Goal: Task Accomplishment & Management: Complete application form

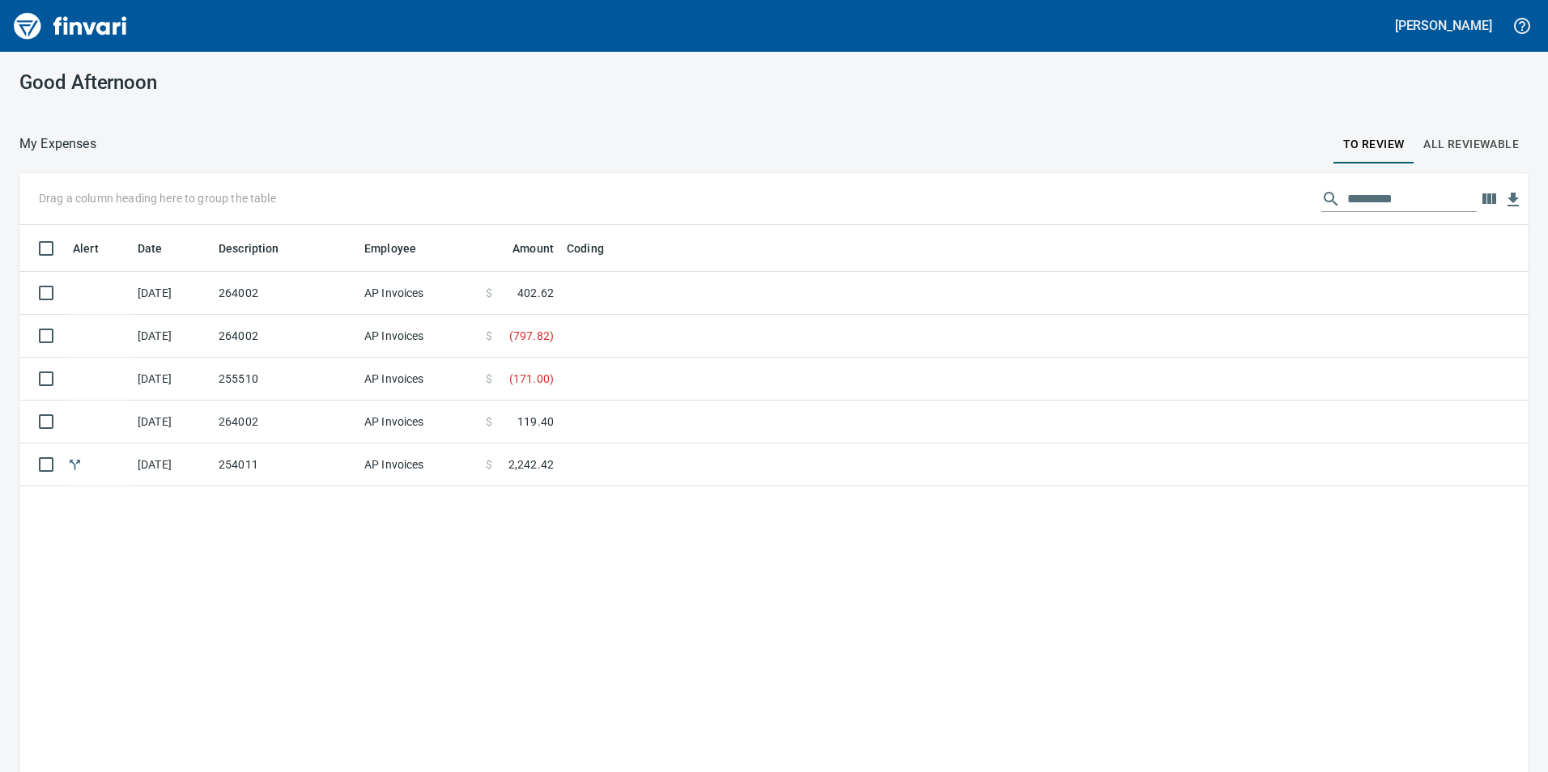
scroll to position [2, 2]
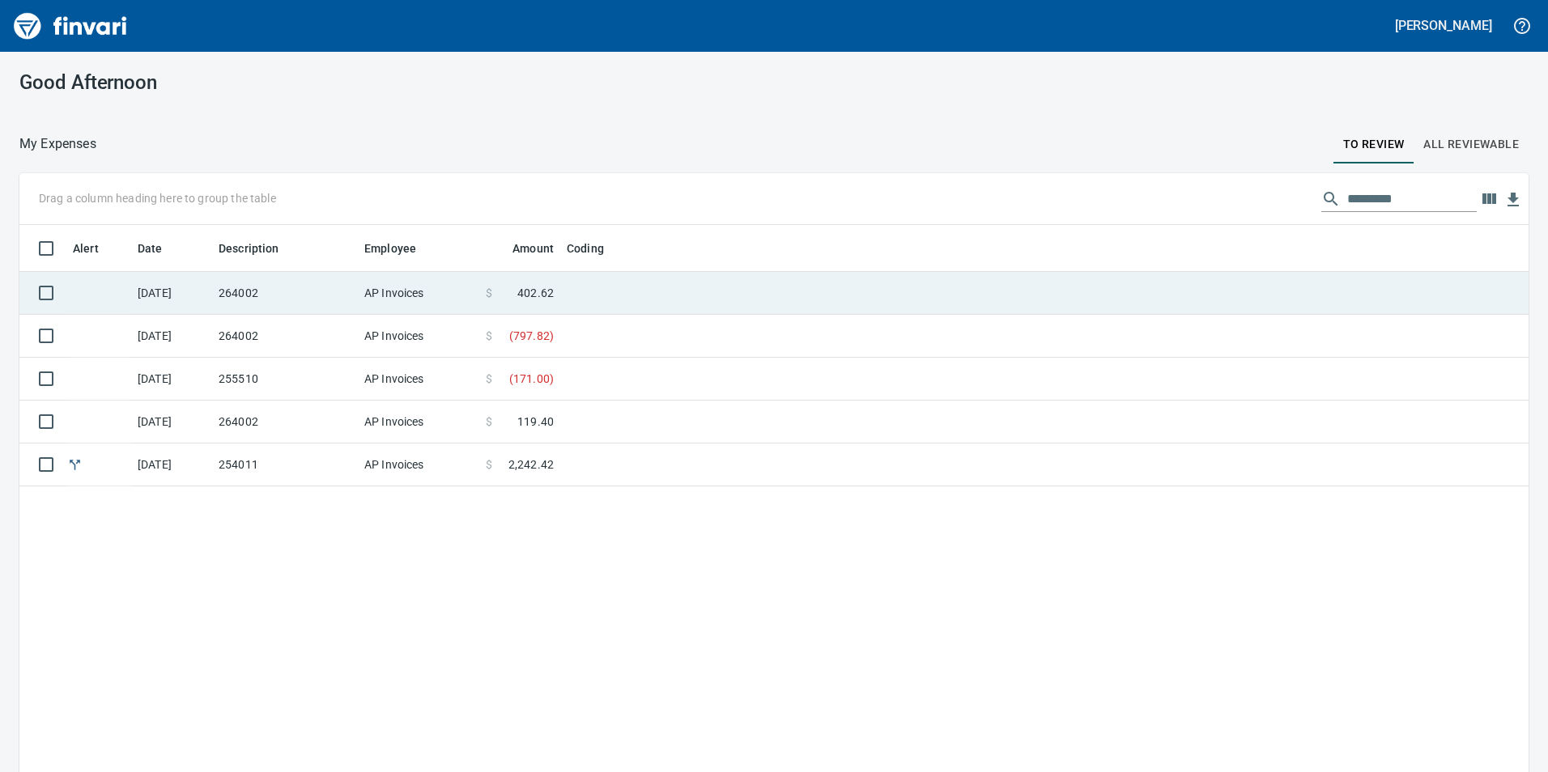
click at [333, 298] on td "264002" at bounding box center [285, 293] width 146 height 43
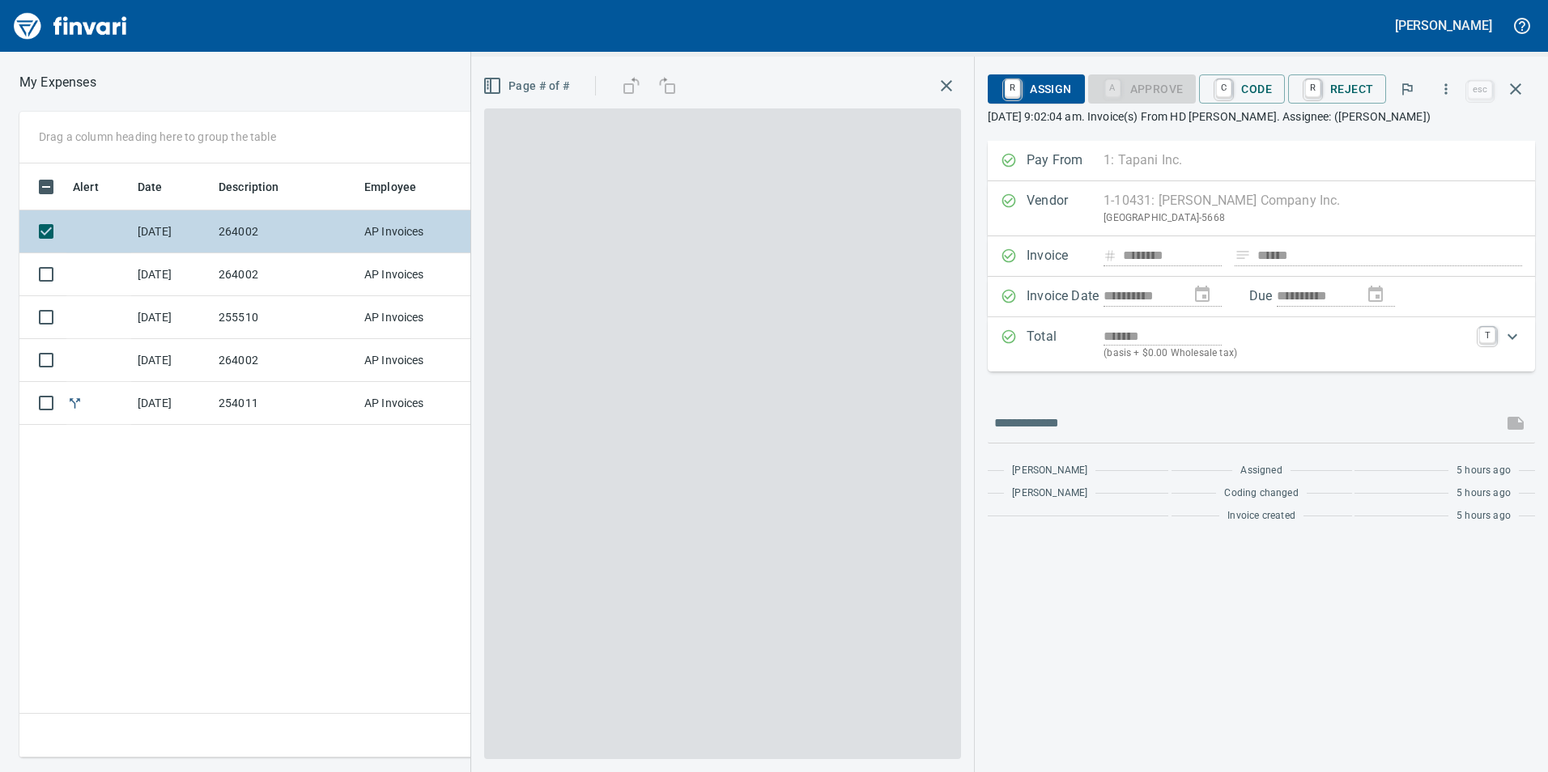
scroll to position [582, 1092]
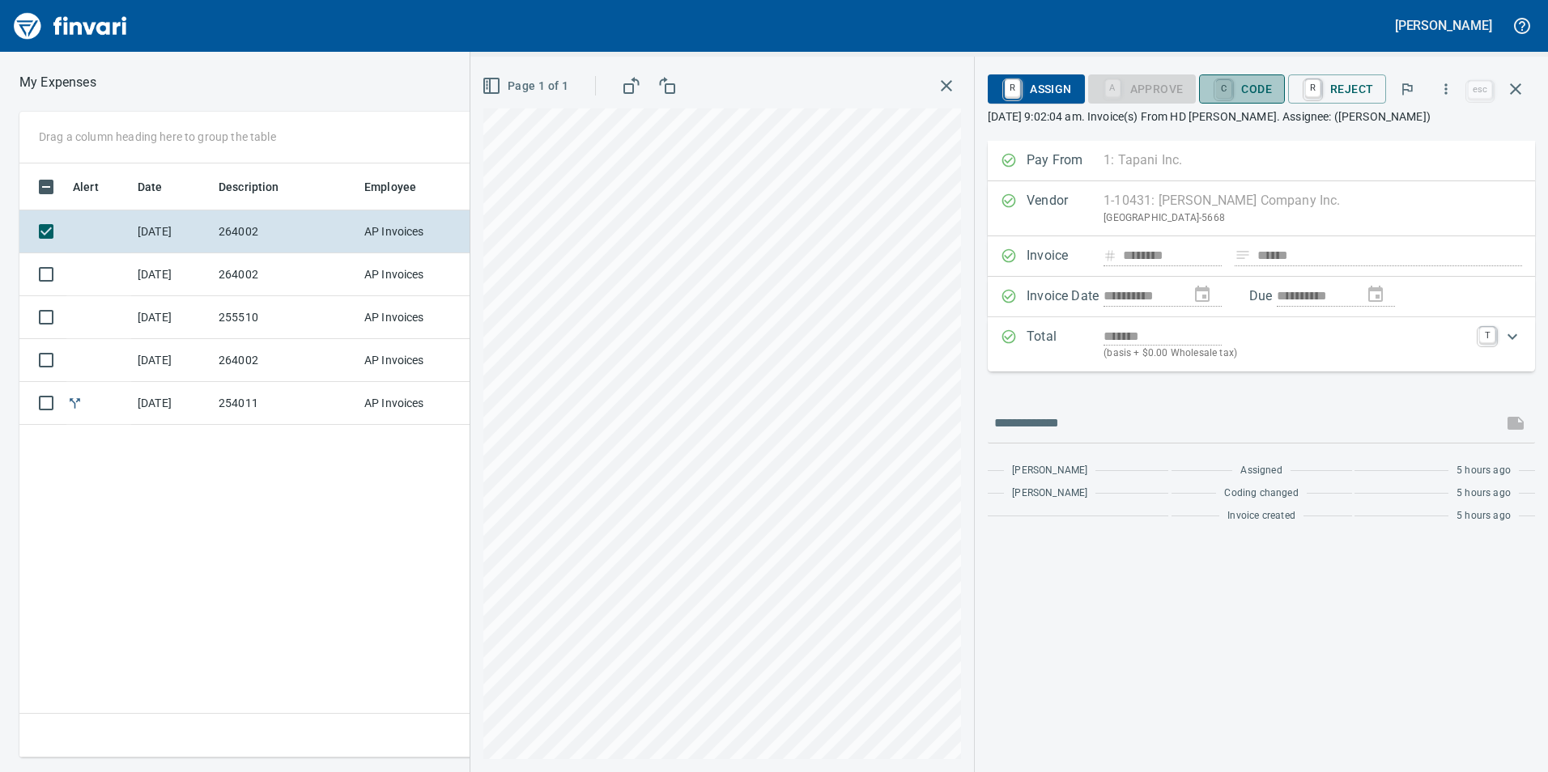
click at [1228, 90] on link "C" at bounding box center [1223, 89] width 15 height 18
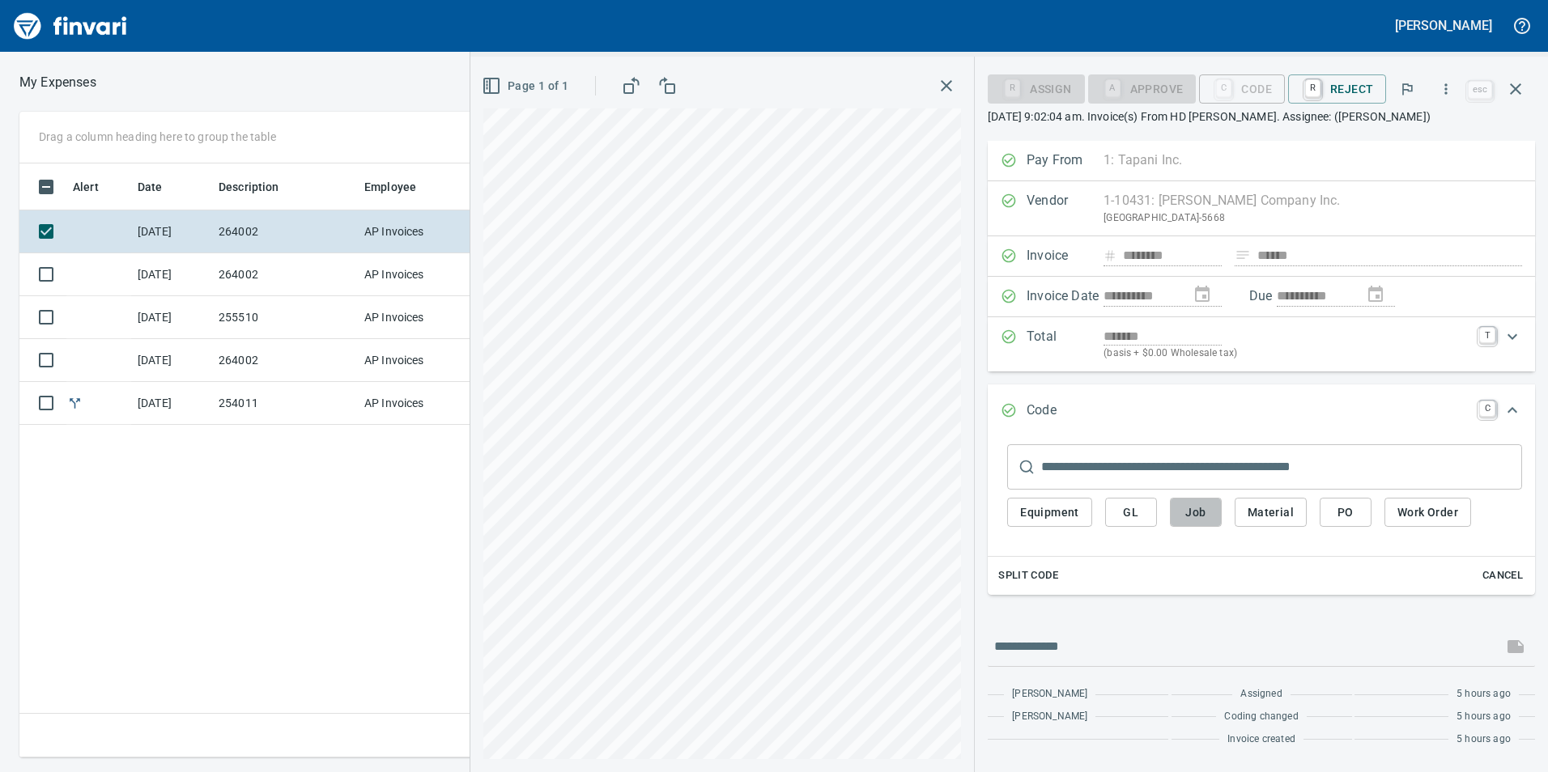
click at [1183, 508] on span "Job" at bounding box center [1196, 513] width 26 height 20
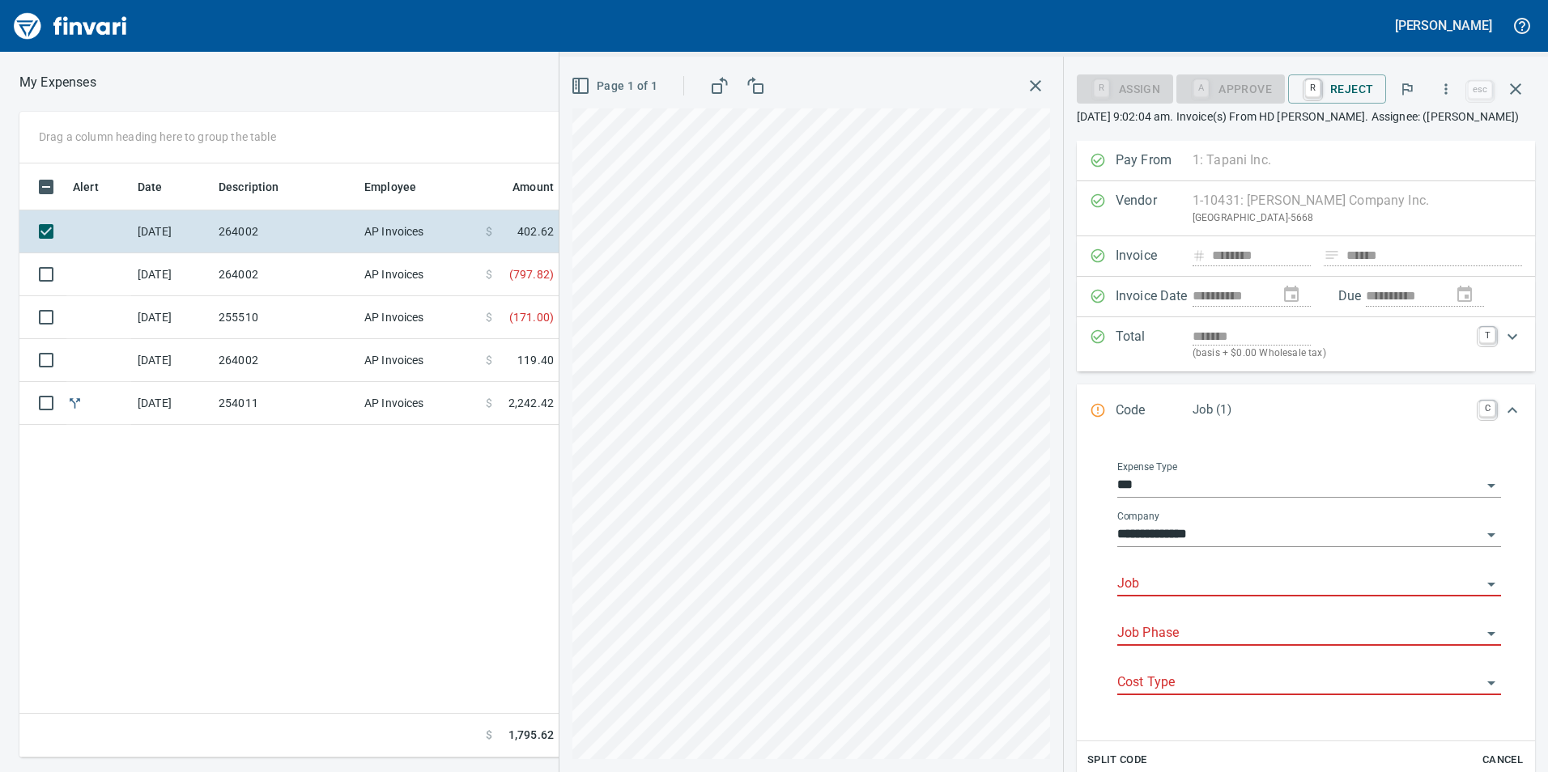
click at [1169, 575] on input "Job" at bounding box center [1299, 584] width 364 height 23
click at [1252, 618] on li "264002.: Trunk G2 Sewer Diversion" at bounding box center [1303, 625] width 369 height 39
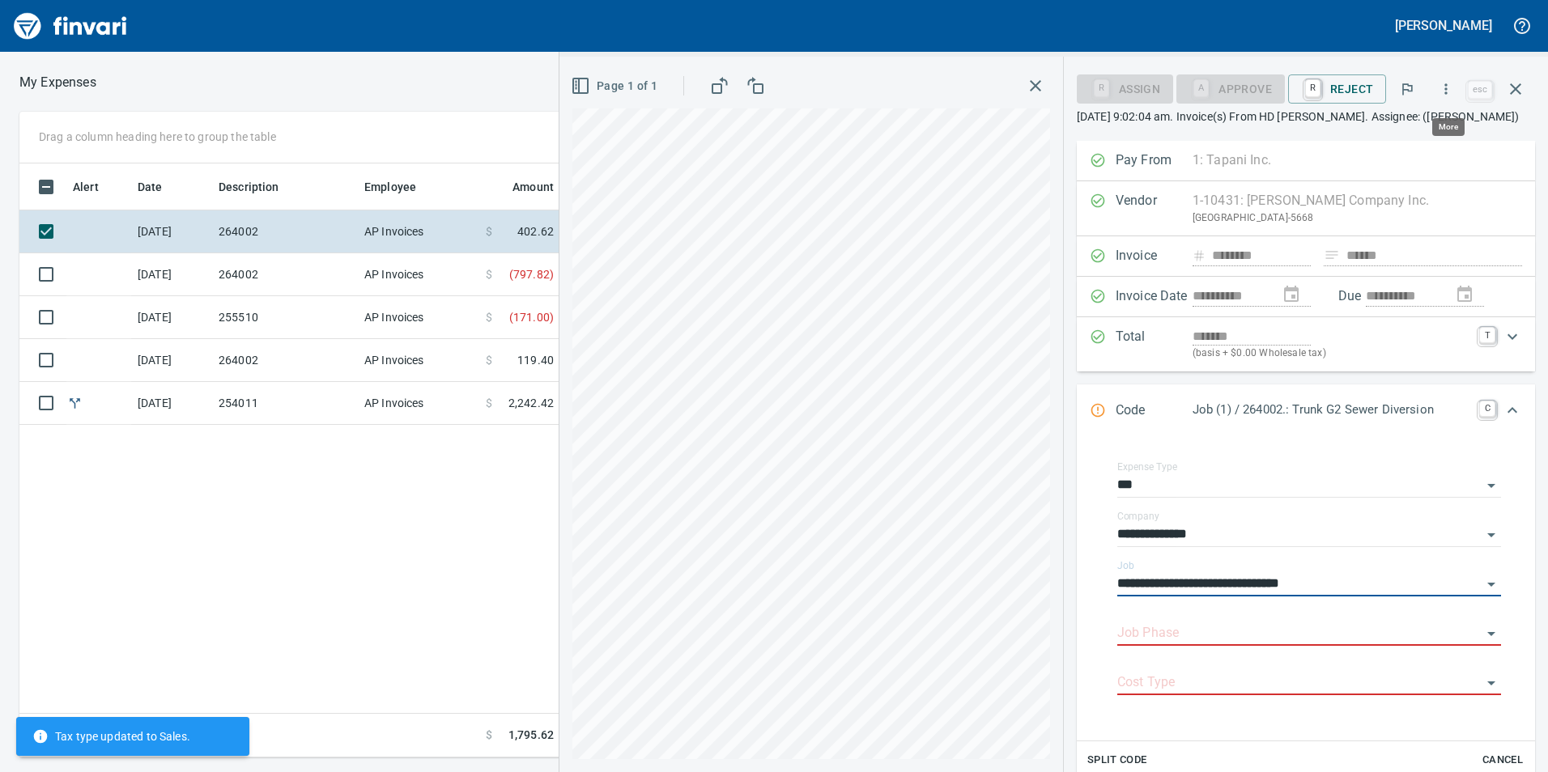
type input "**********"
click at [1441, 84] on icon "button" at bounding box center [1446, 89] width 16 height 16
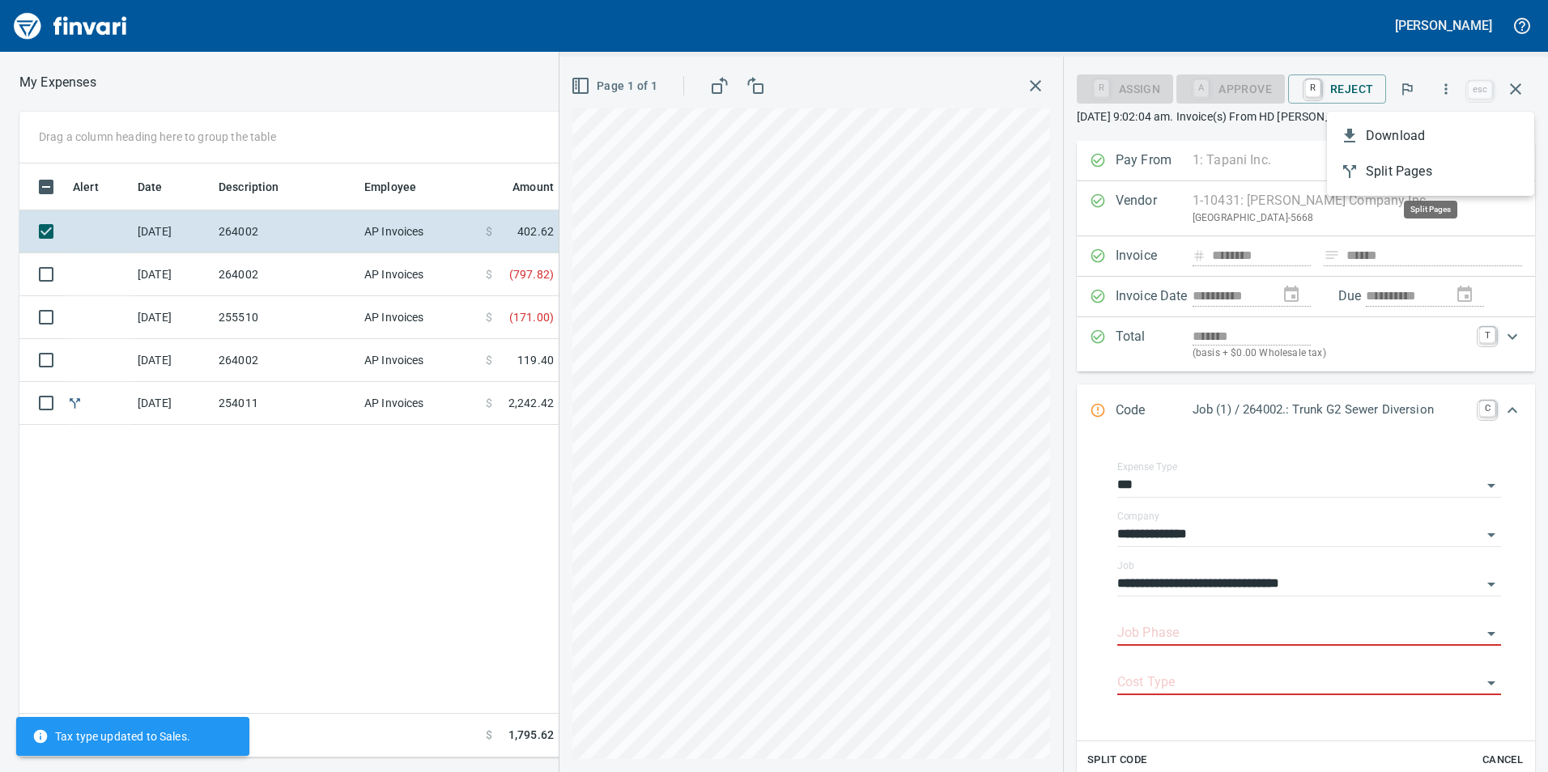
click at [1432, 137] on span "Download" at bounding box center [1443, 135] width 155 height 19
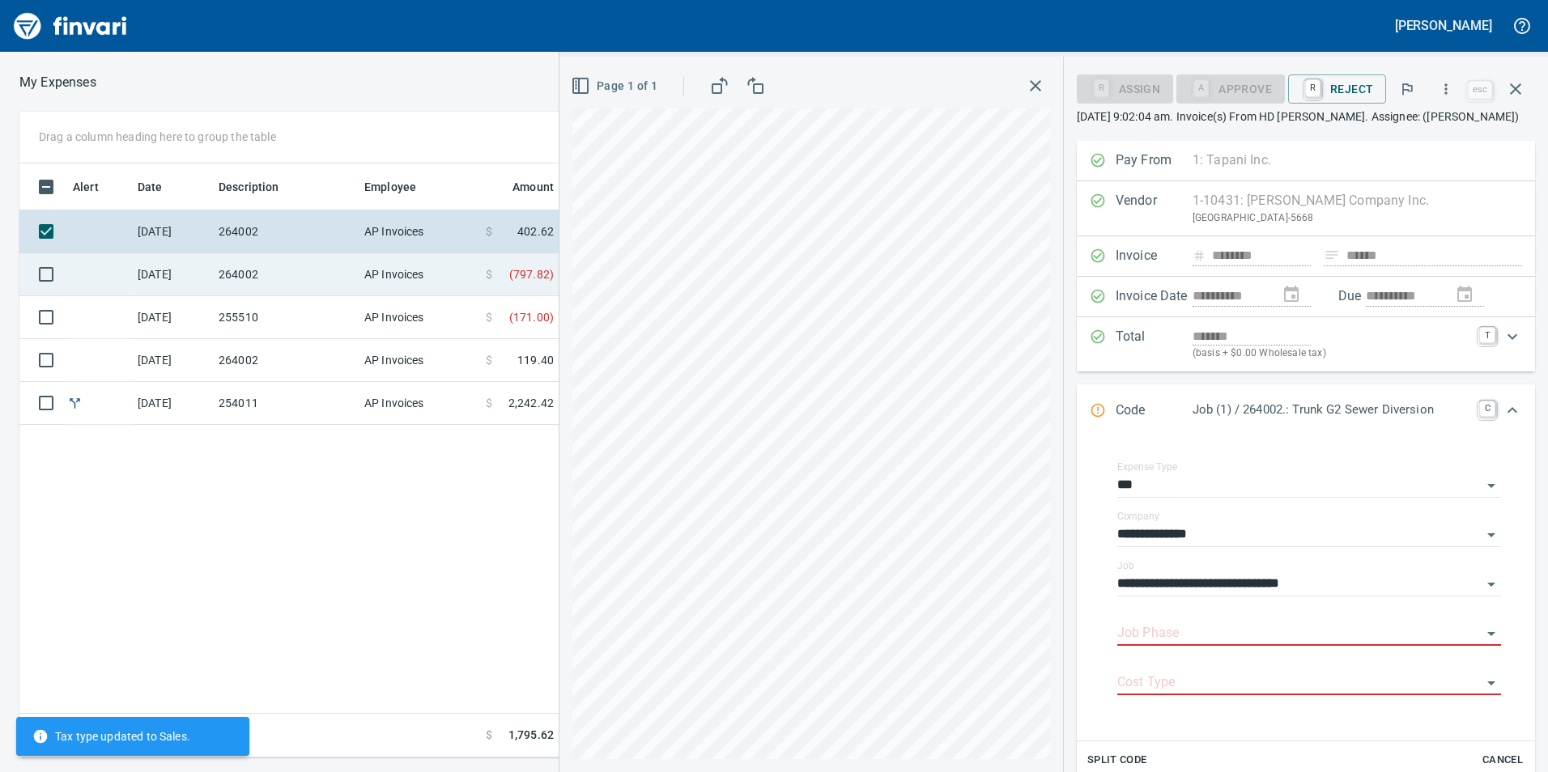
click at [508, 274] on span at bounding box center [500, 274] width 17 height 16
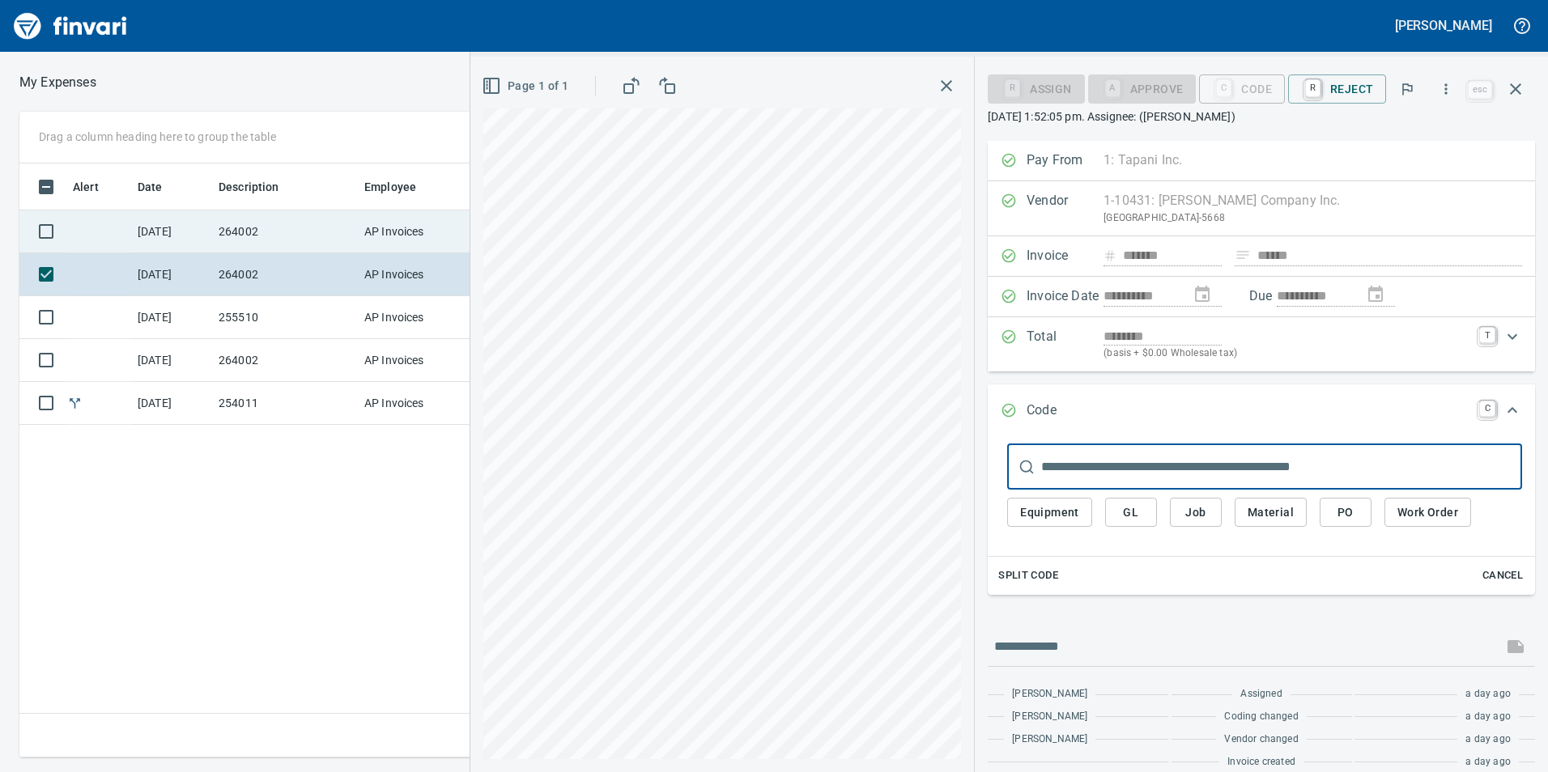
click at [363, 223] on td "AP Invoices" at bounding box center [418, 231] width 121 height 43
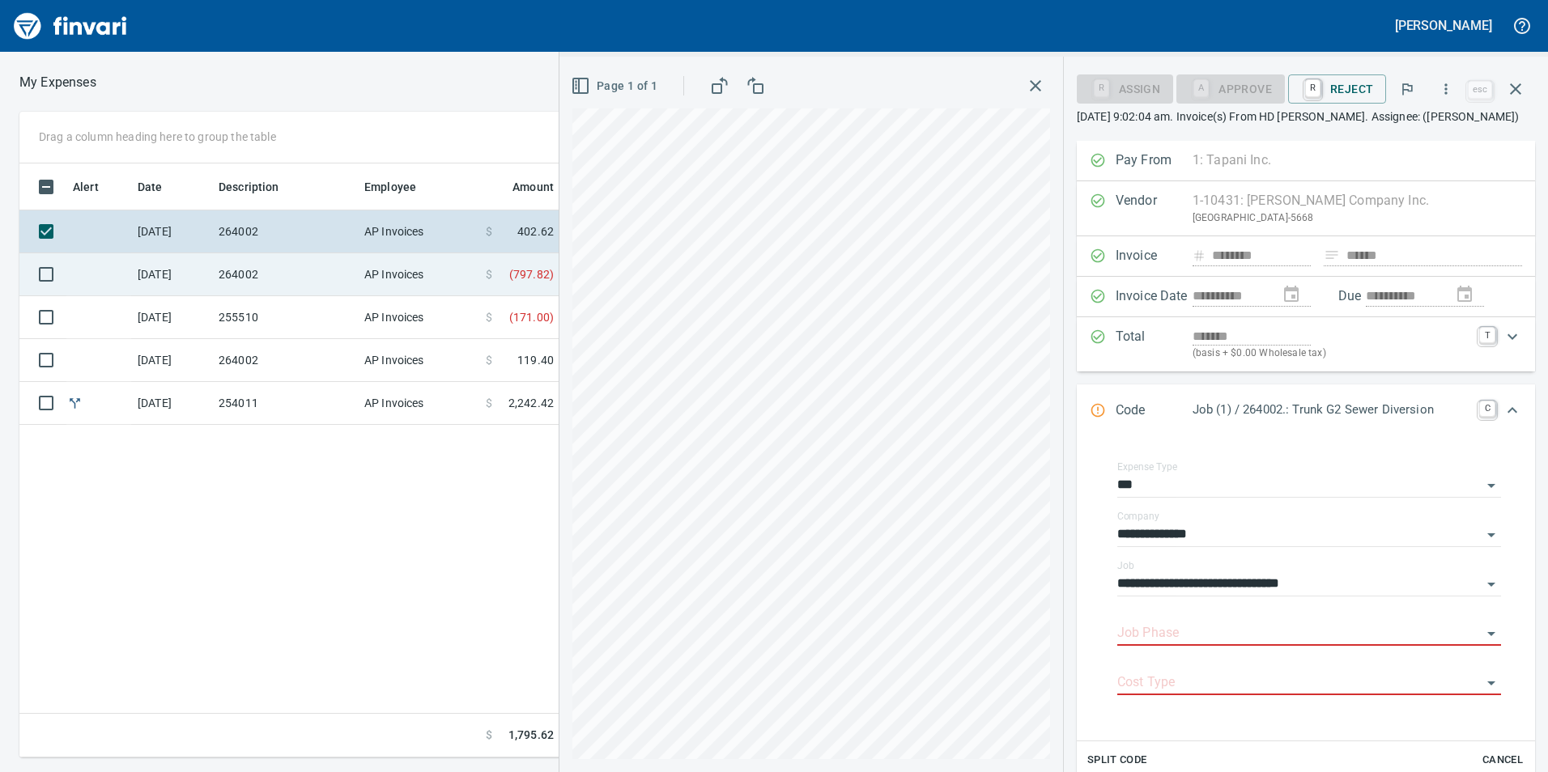
click at [480, 281] on td "$ ( 797.82 )" at bounding box center [519, 274] width 81 height 43
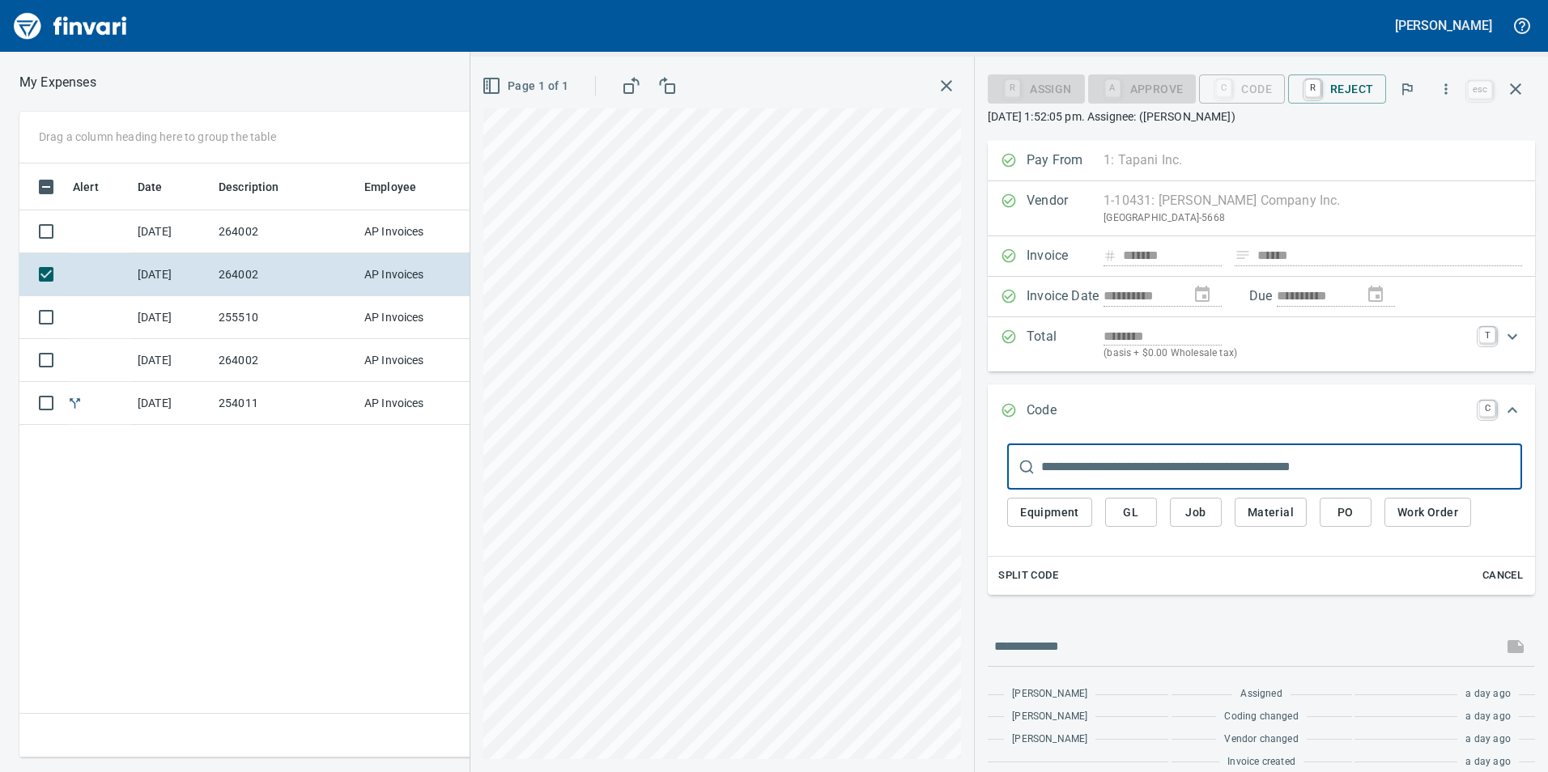
scroll to position [582, 1092]
click at [1438, 82] on button "button" at bounding box center [1446, 89] width 36 height 36
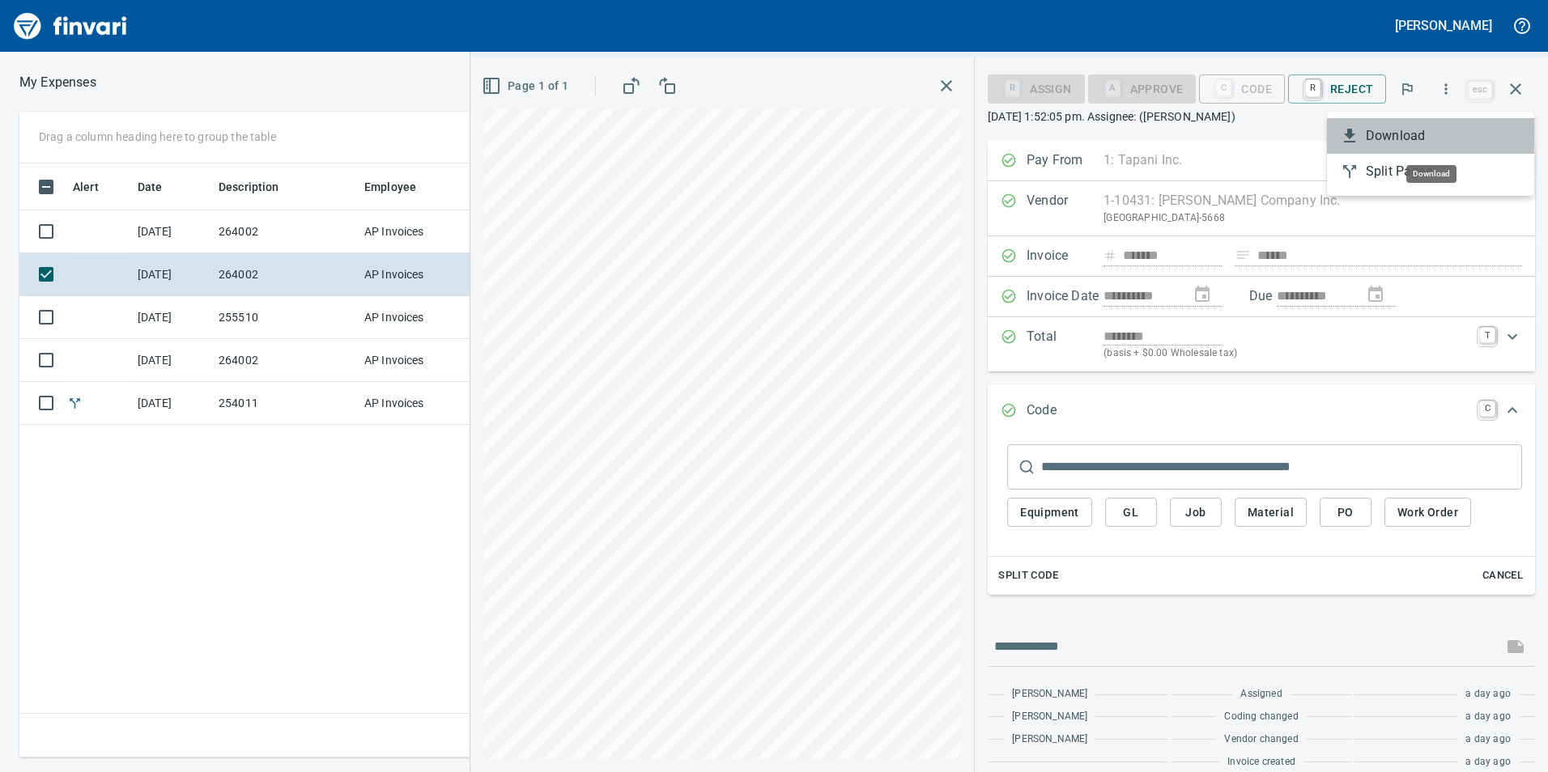
click at [1417, 137] on span "Download" at bounding box center [1443, 135] width 155 height 19
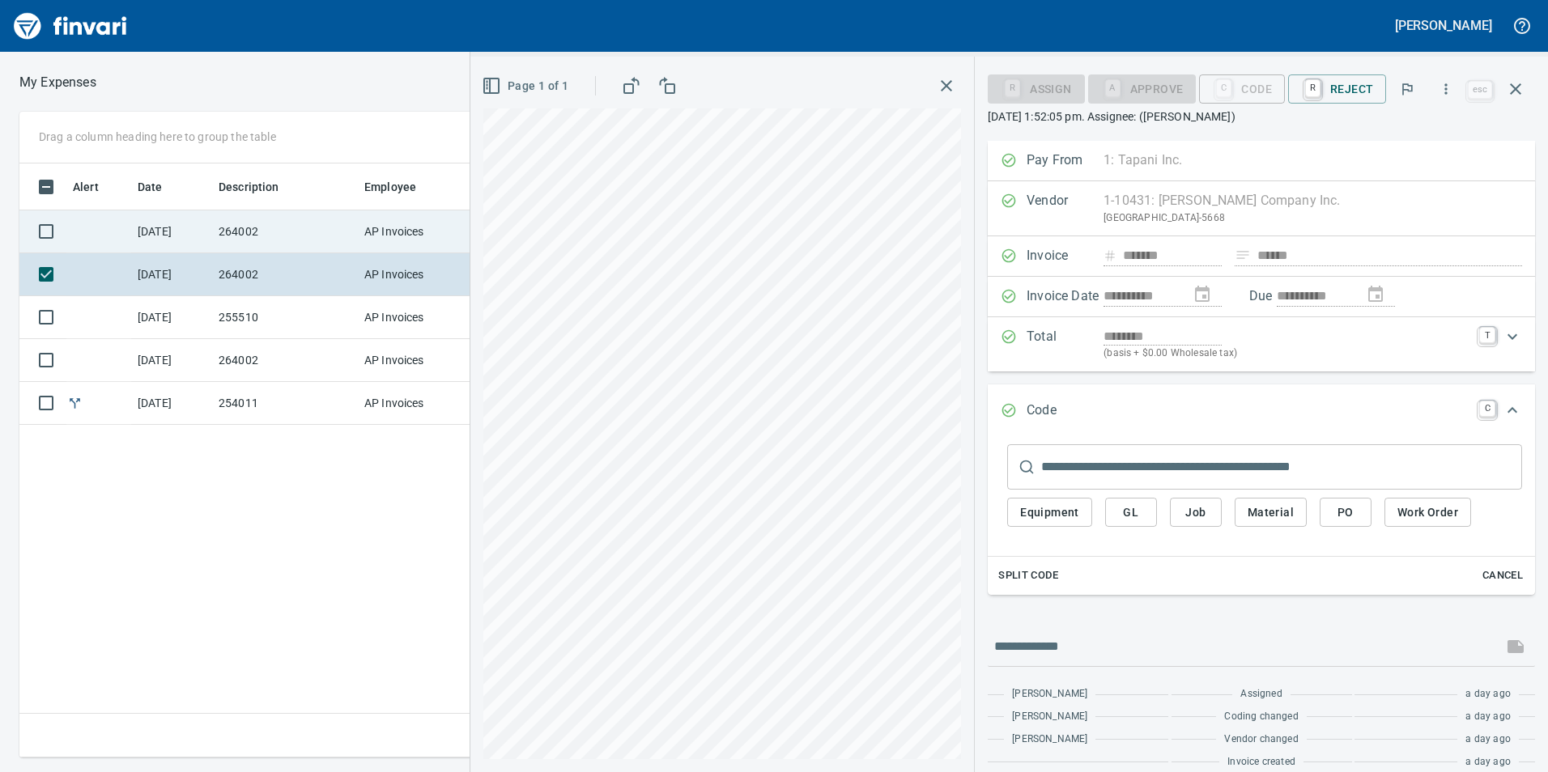
click at [387, 238] on td "AP Invoices" at bounding box center [418, 231] width 121 height 43
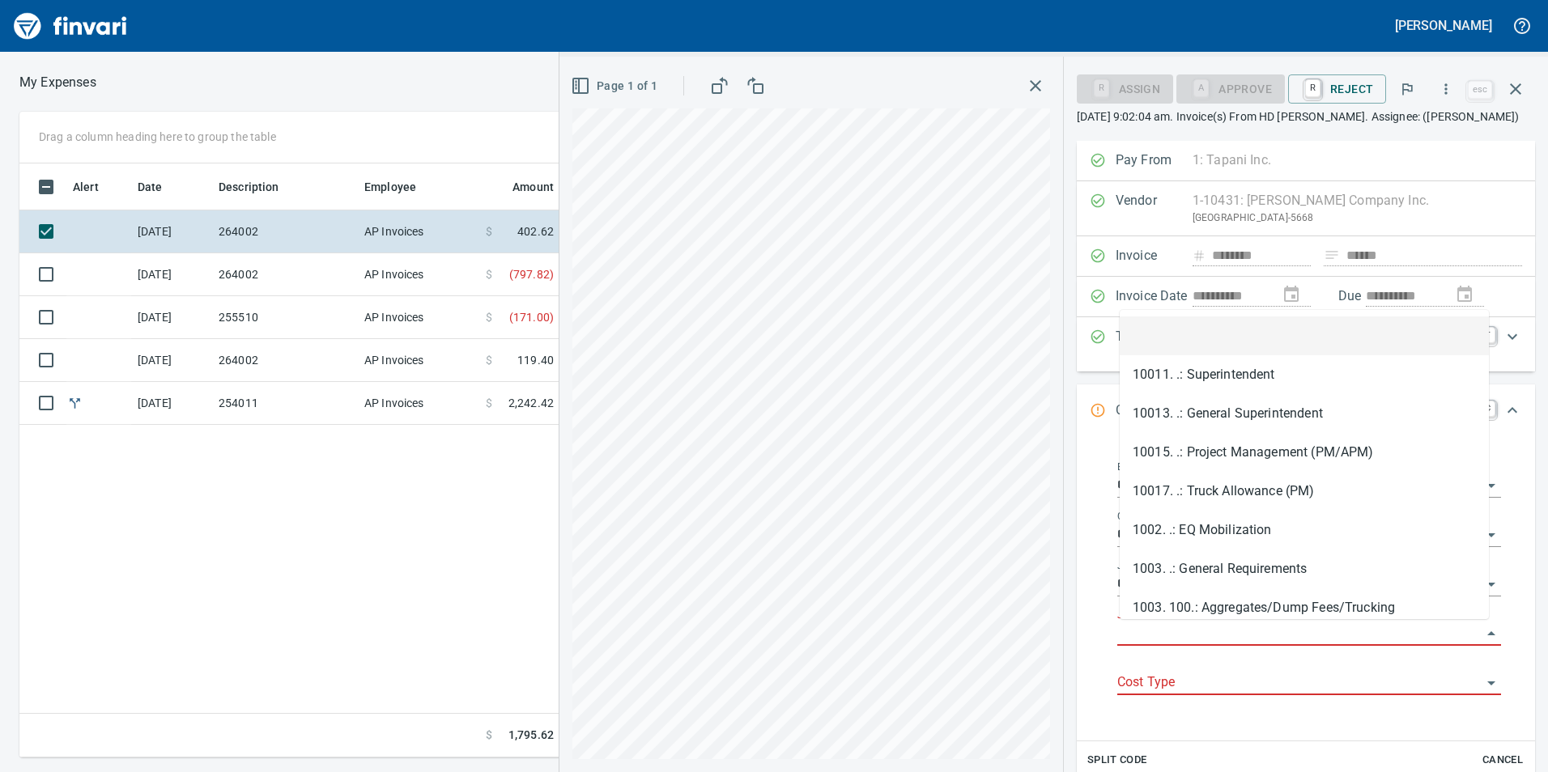
click at [1267, 628] on input "Job Phase" at bounding box center [1299, 633] width 364 height 23
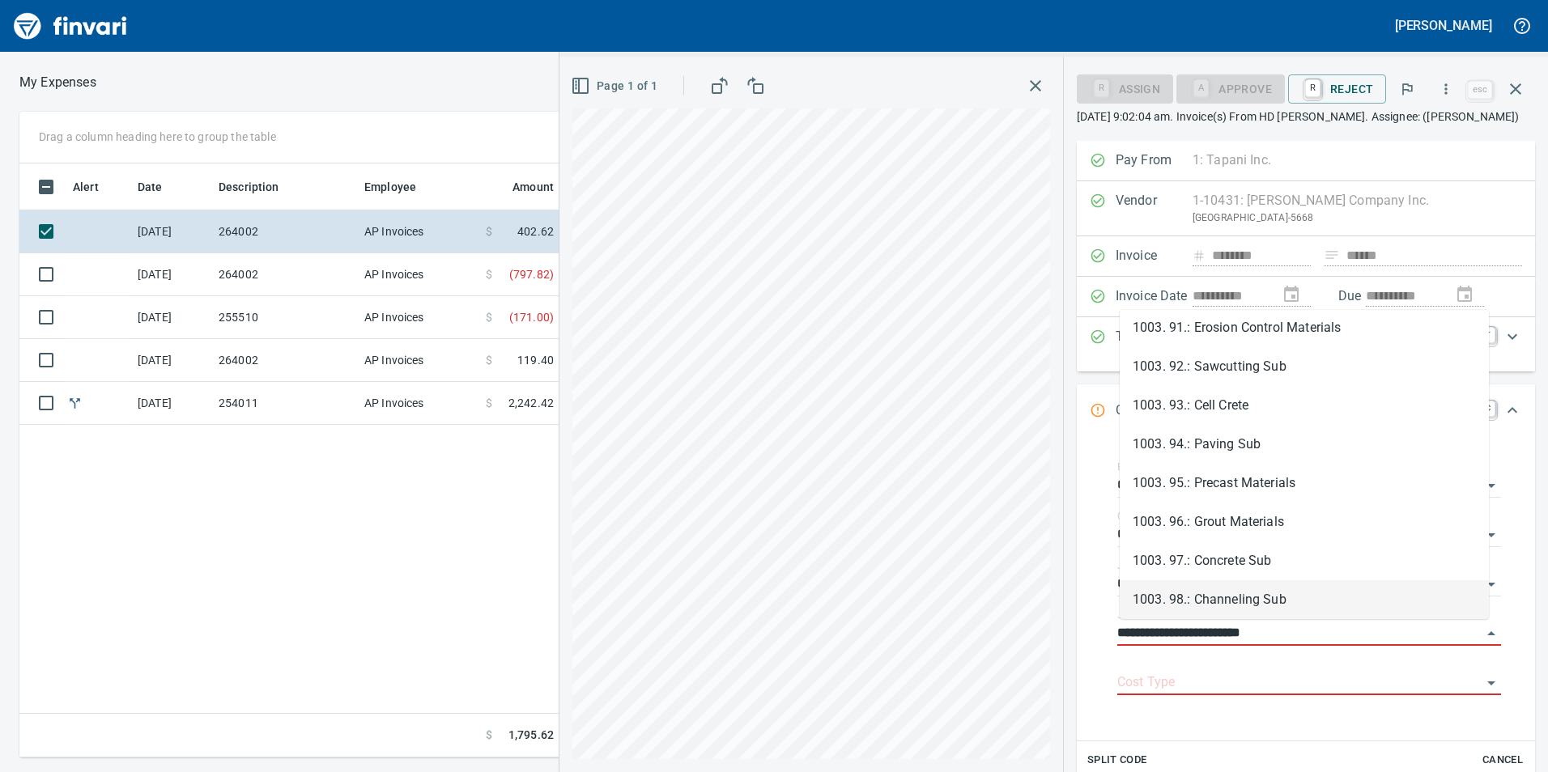
type input "**********"
click at [1315, 599] on li "1003. 99.: Pipe Materials" at bounding box center [1303, 599] width 369 height 39
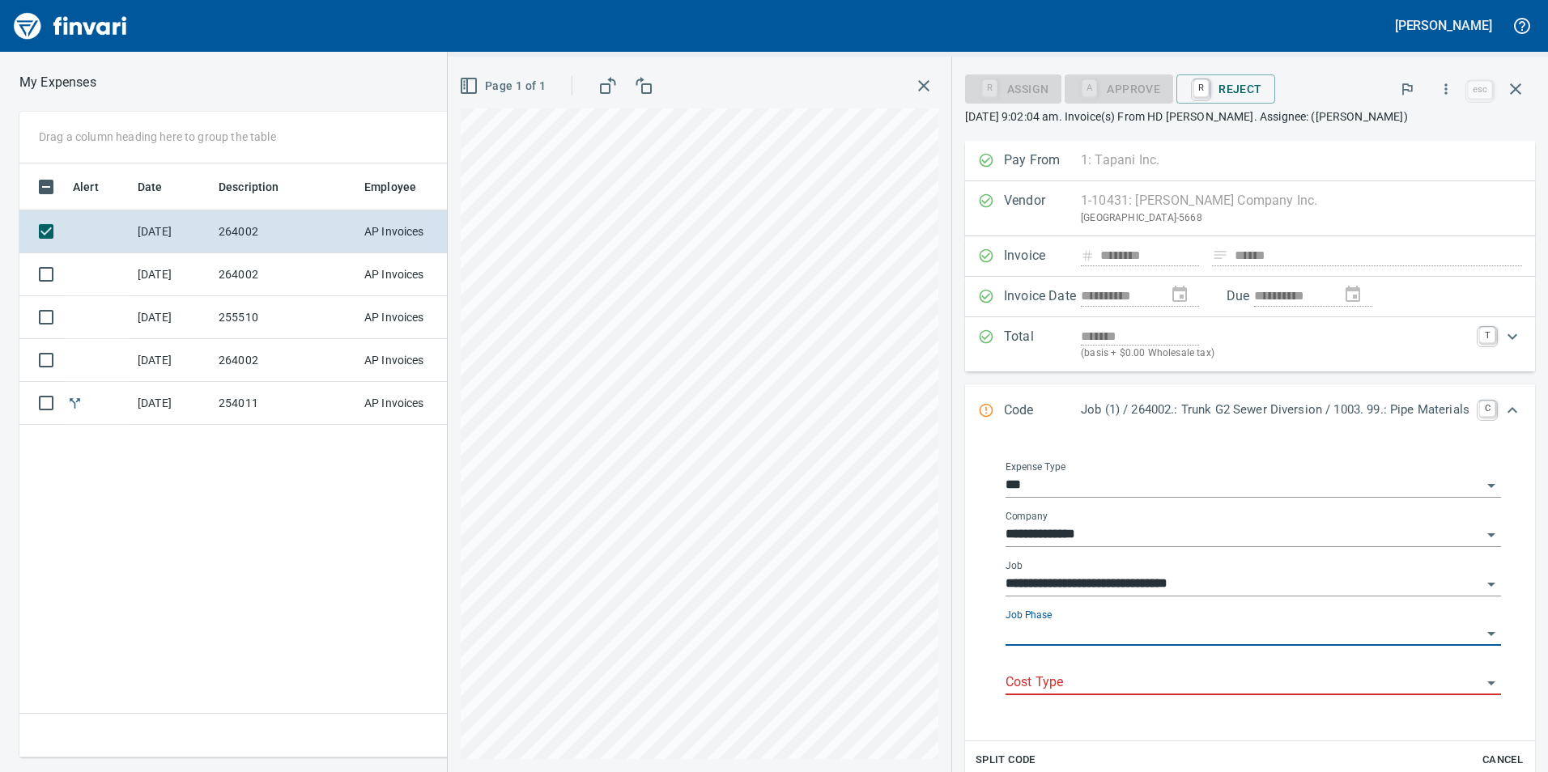
type input "**********"
click at [1242, 679] on input "Cost Type" at bounding box center [1243, 683] width 476 height 23
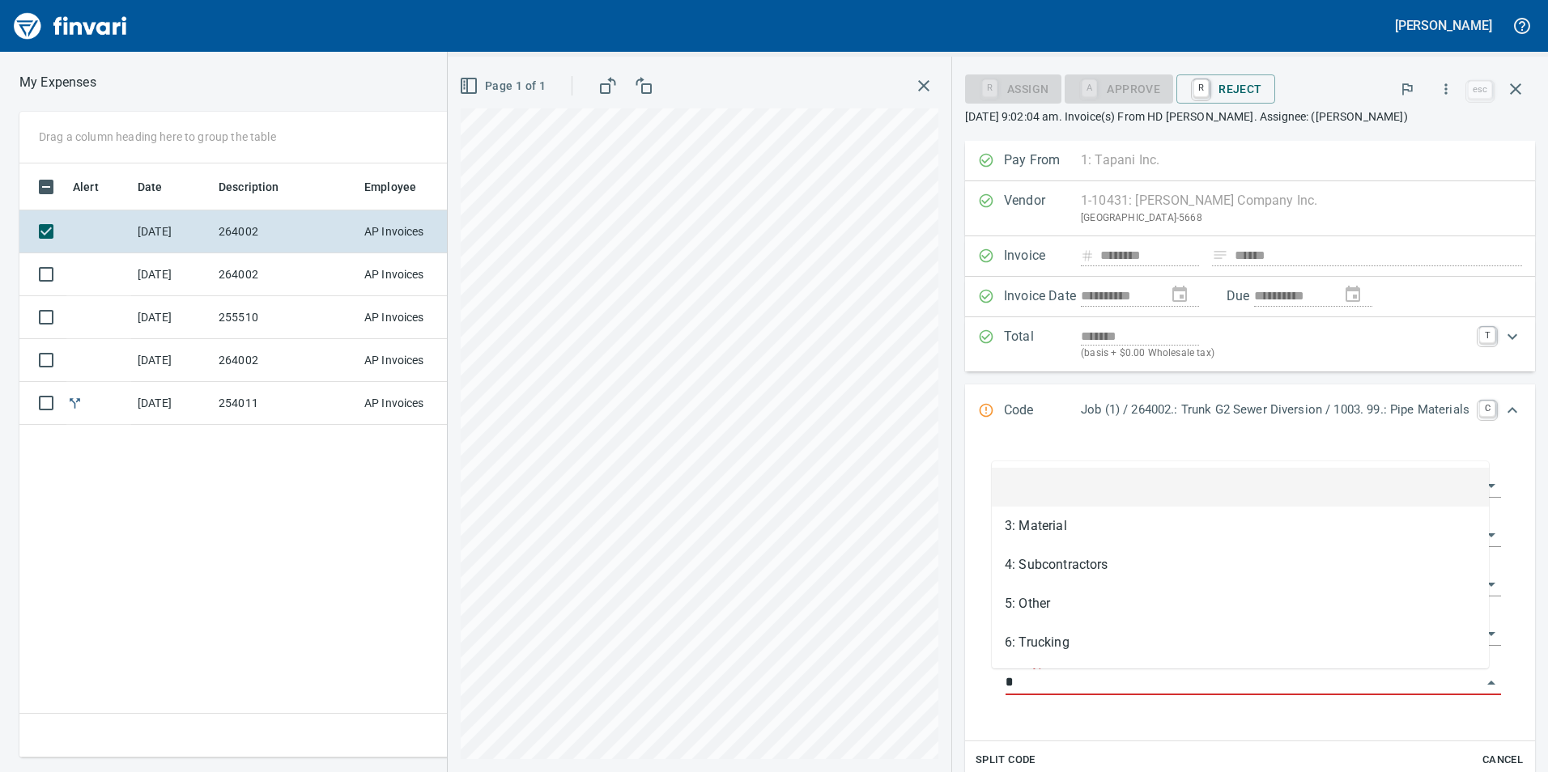
scroll to position [582, 1092]
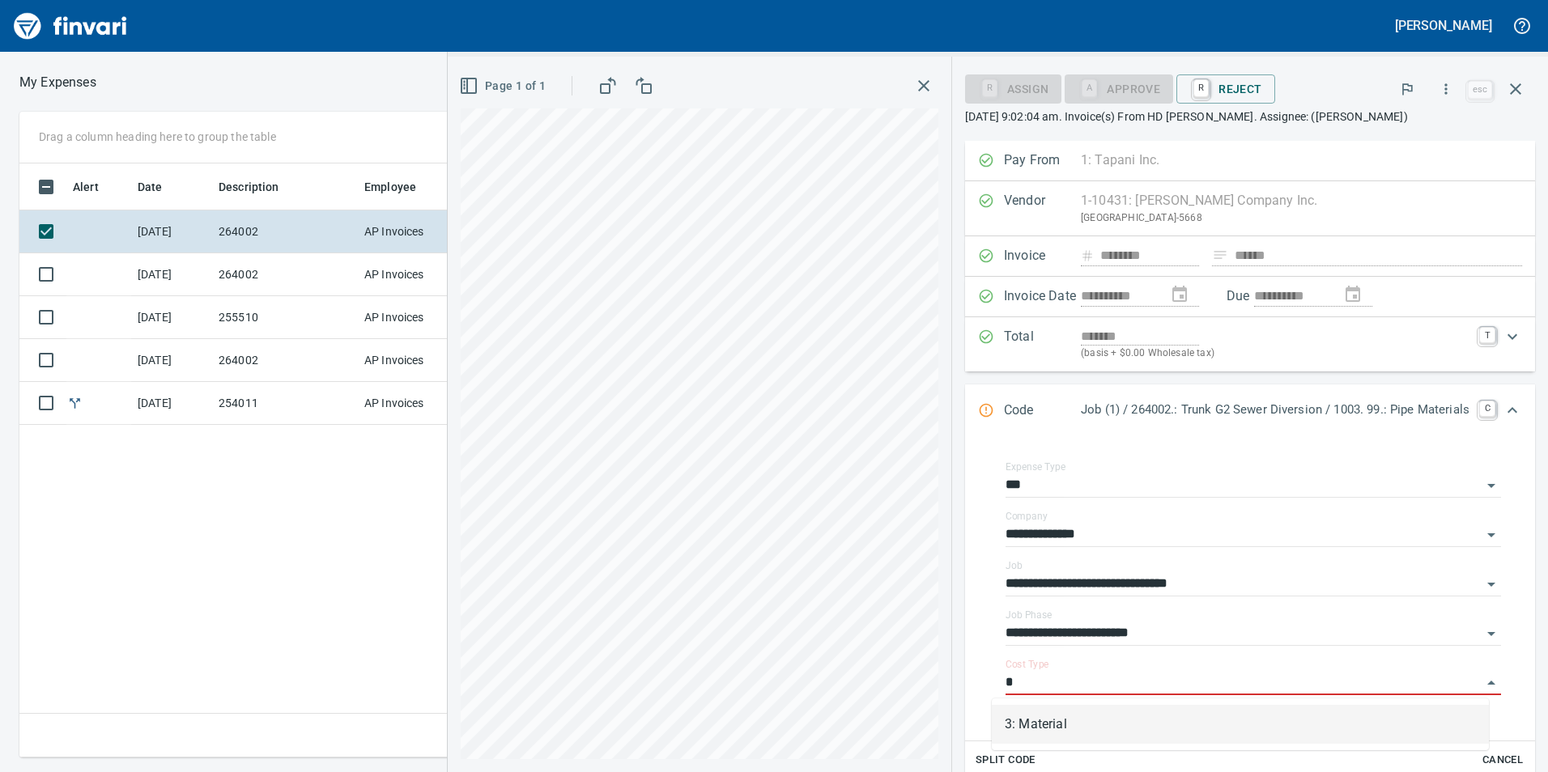
click at [1156, 721] on li "3: Material" at bounding box center [1240, 724] width 497 height 39
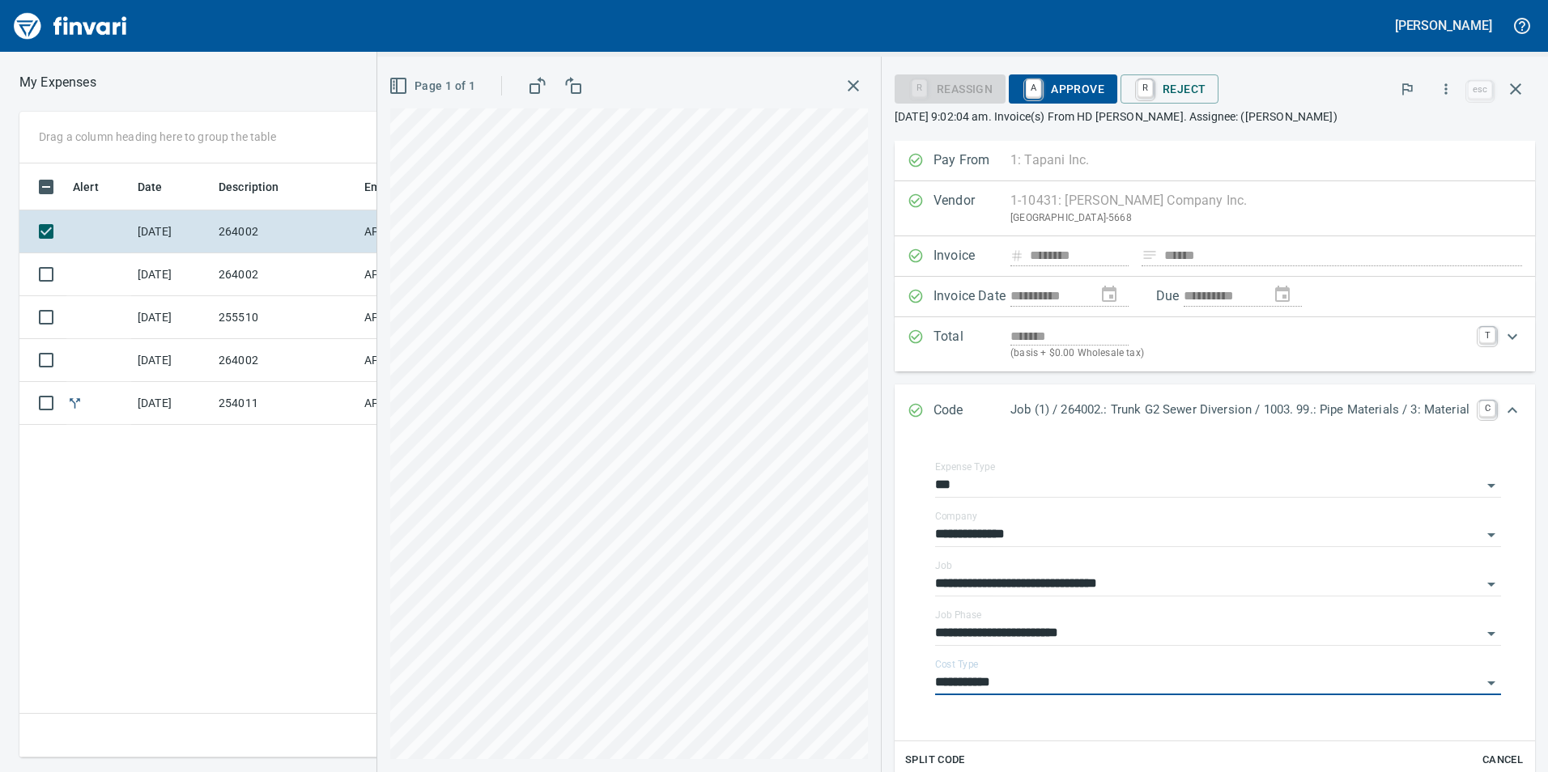
type input "**********"
click at [1078, 86] on span "A Approve" at bounding box center [1063, 89] width 83 height 28
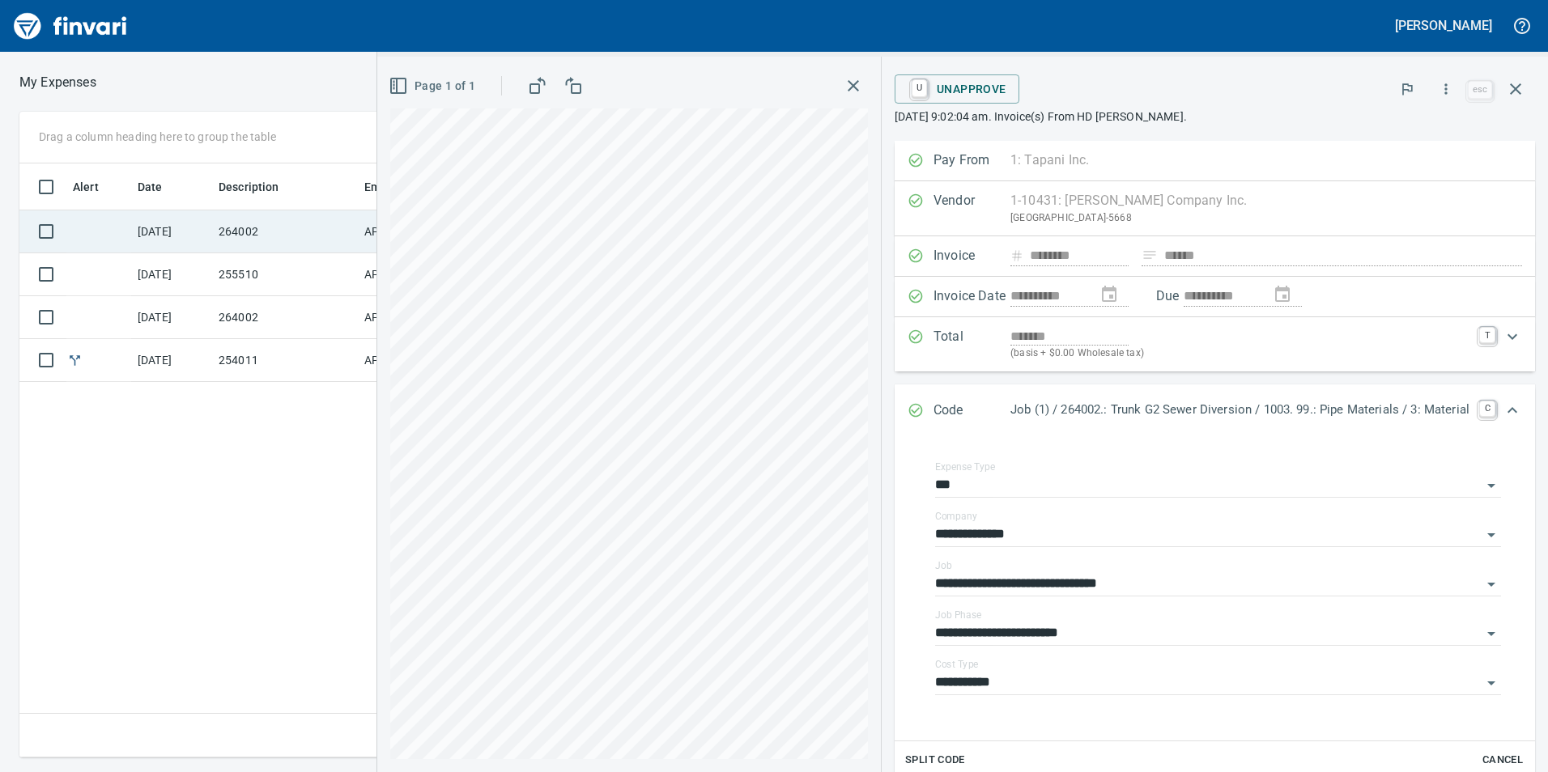
click at [206, 247] on td "[DATE]" at bounding box center [171, 231] width 81 height 43
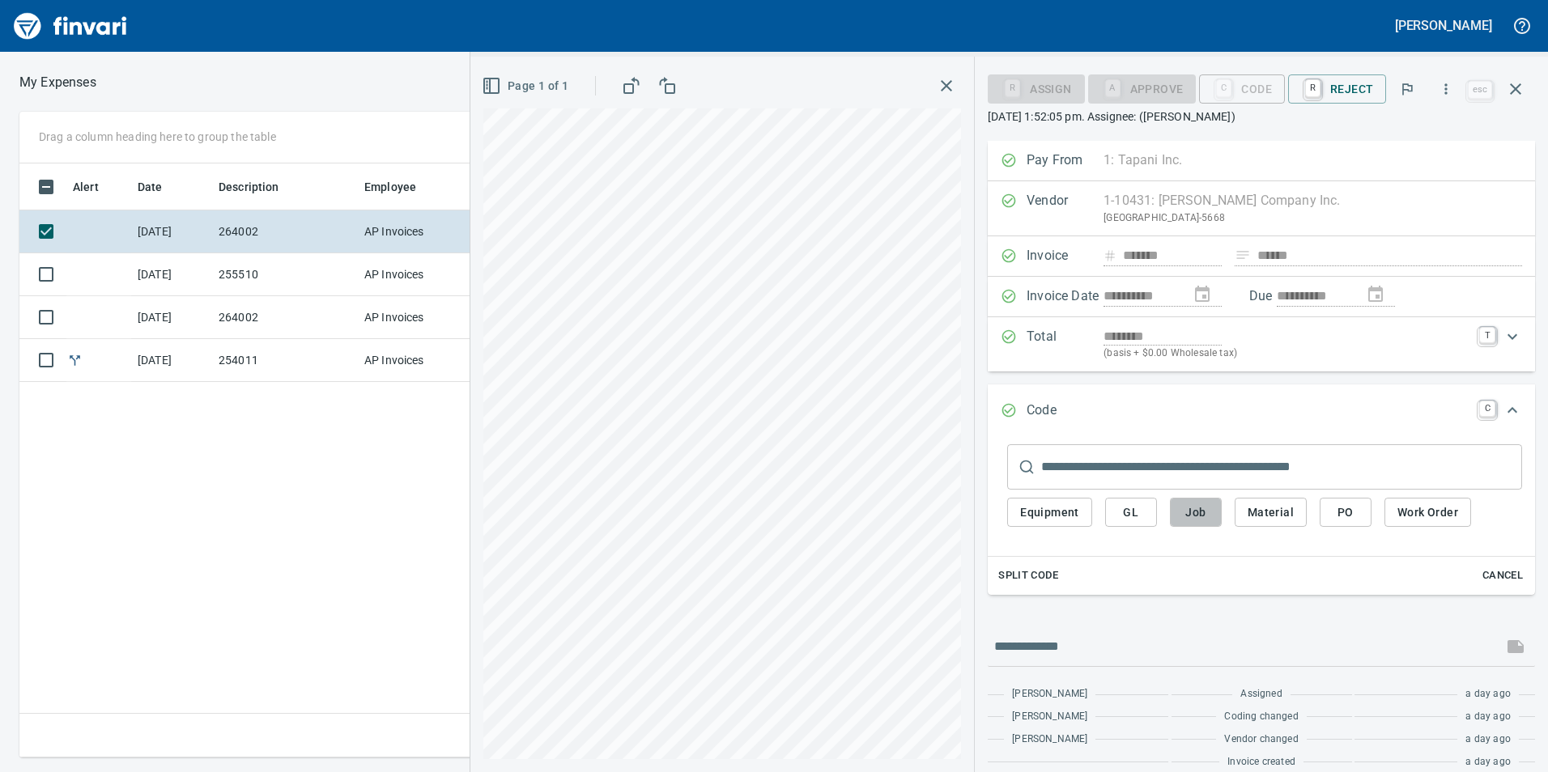
click at [1196, 512] on span "Job" at bounding box center [1196, 513] width 26 height 20
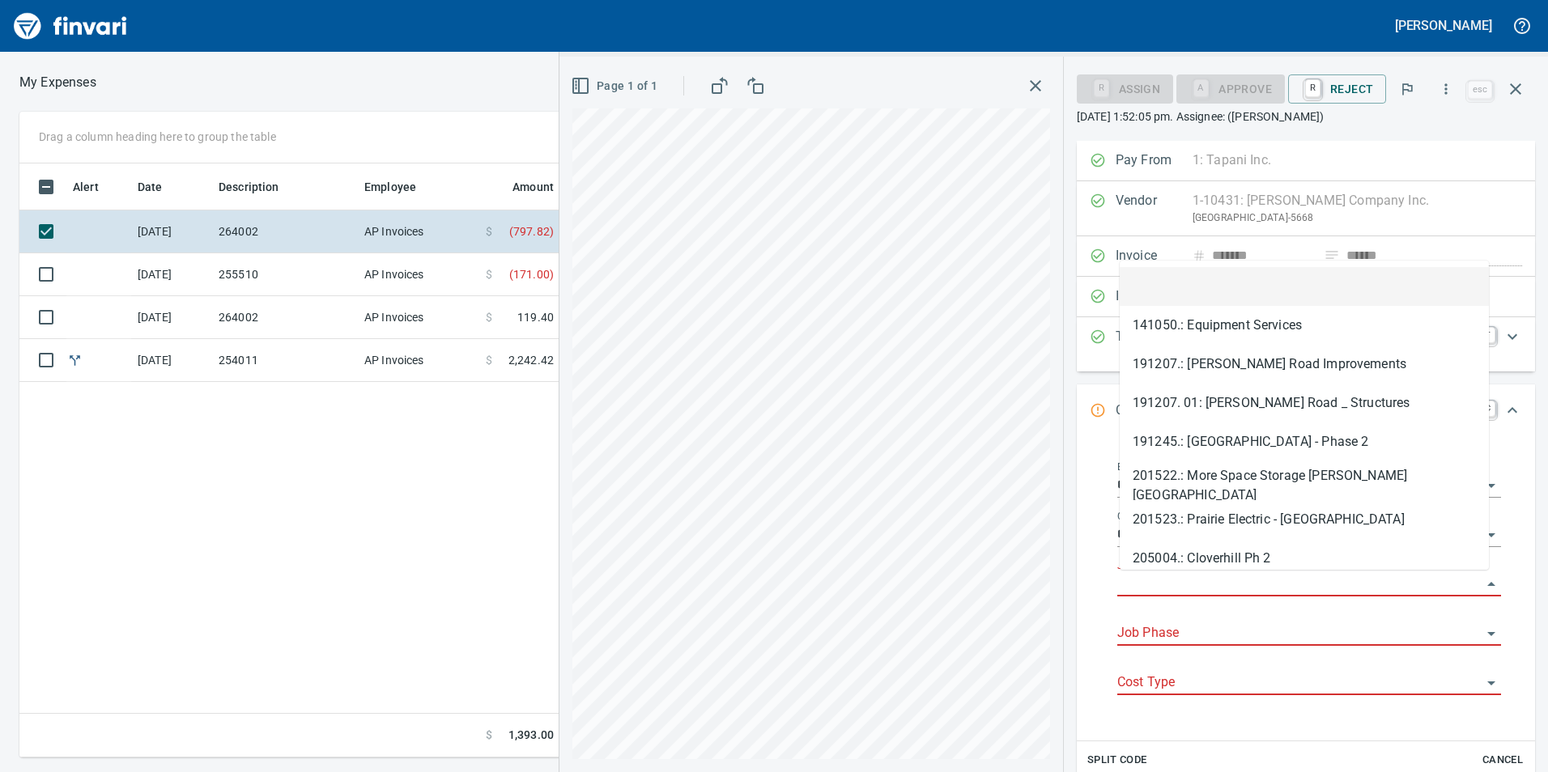
scroll to position [582, 1092]
click at [1242, 582] on input "Job" at bounding box center [1299, 584] width 364 height 23
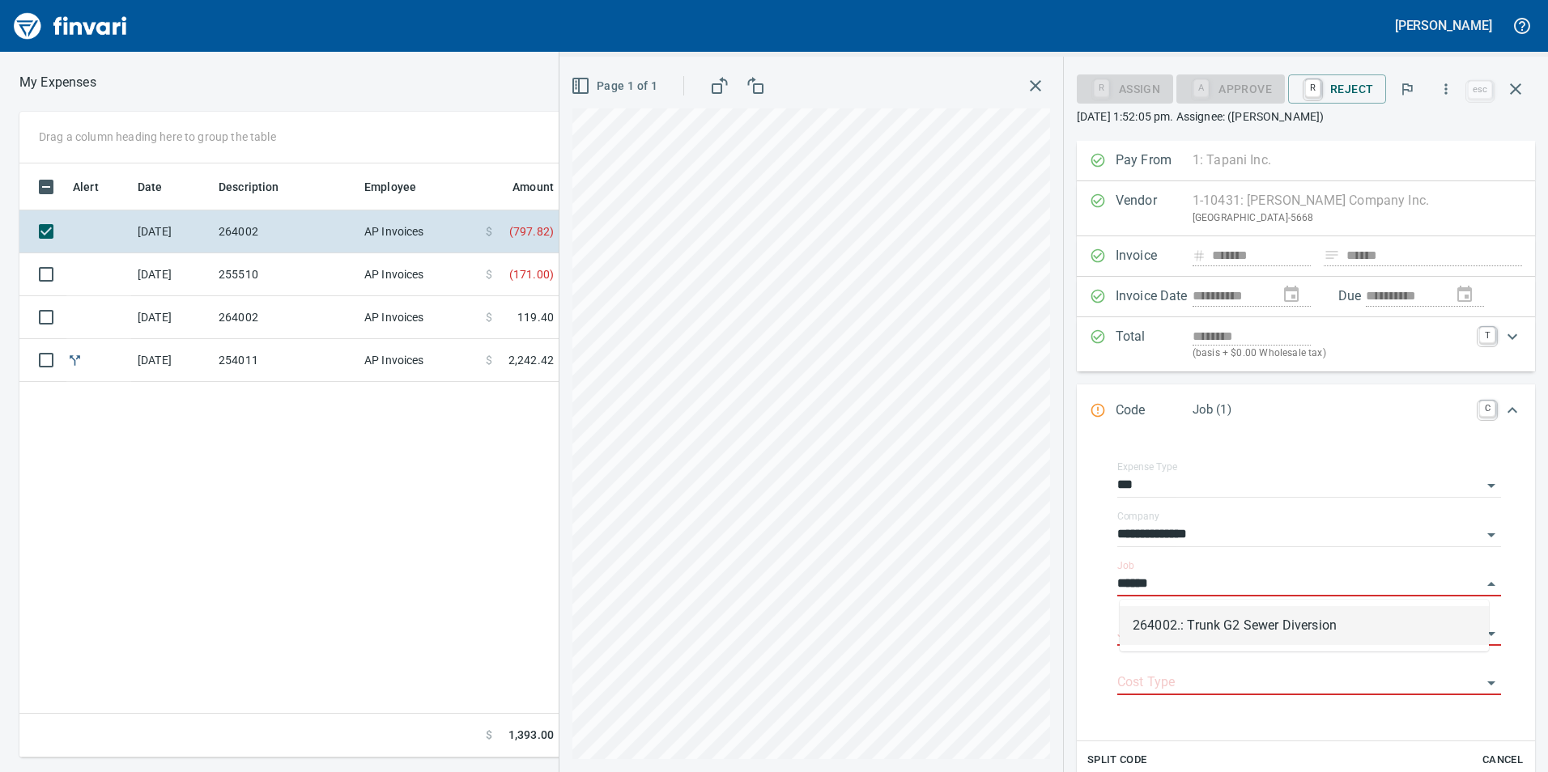
click at [1287, 616] on li "264002.: Trunk G2 Sewer Diversion" at bounding box center [1303, 625] width 369 height 39
type input "**********"
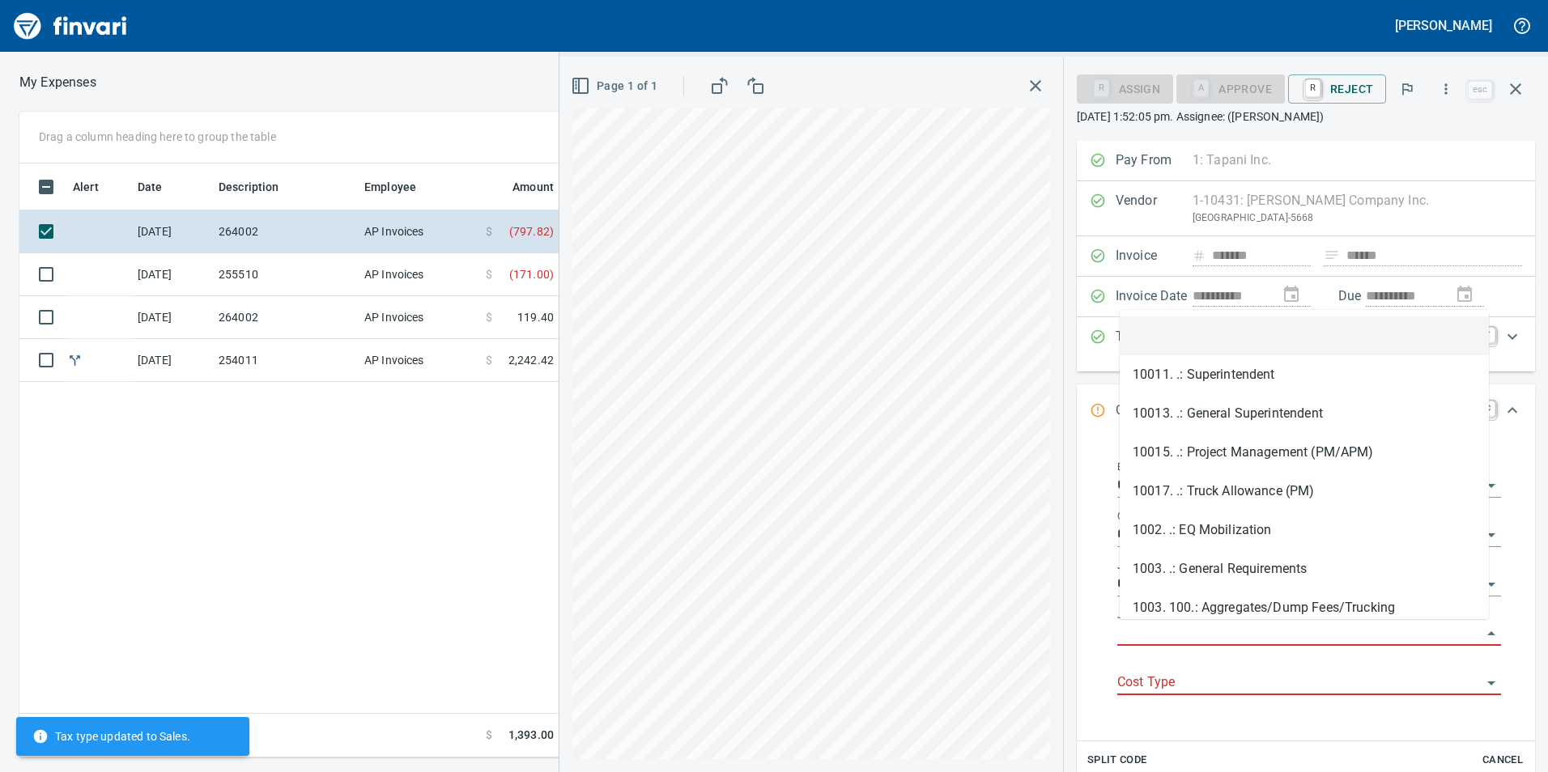
click at [1277, 631] on input "Job Phase" at bounding box center [1299, 633] width 364 height 23
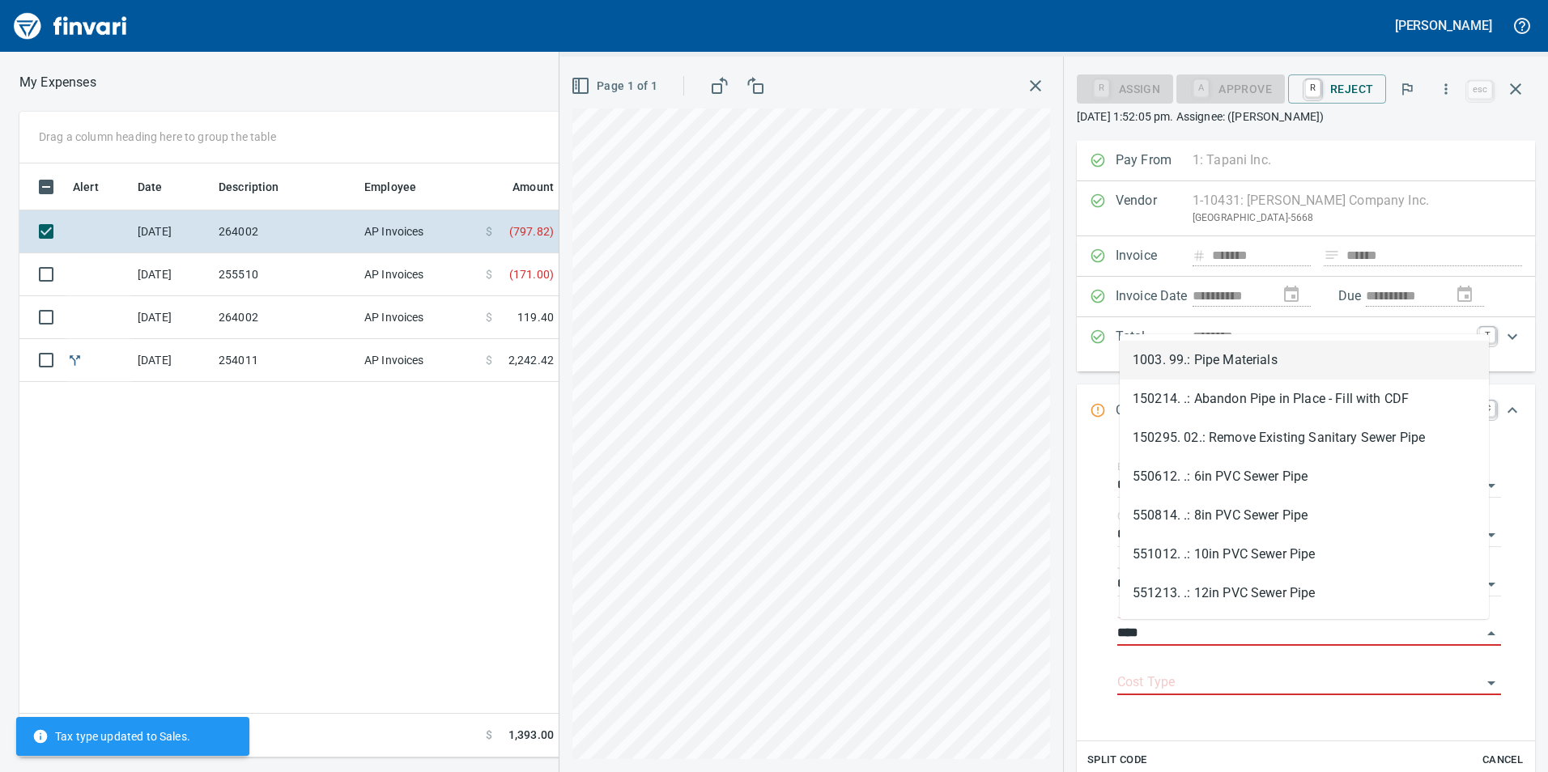
click at [1268, 363] on li "1003. 99.: Pipe Materials" at bounding box center [1303, 360] width 369 height 39
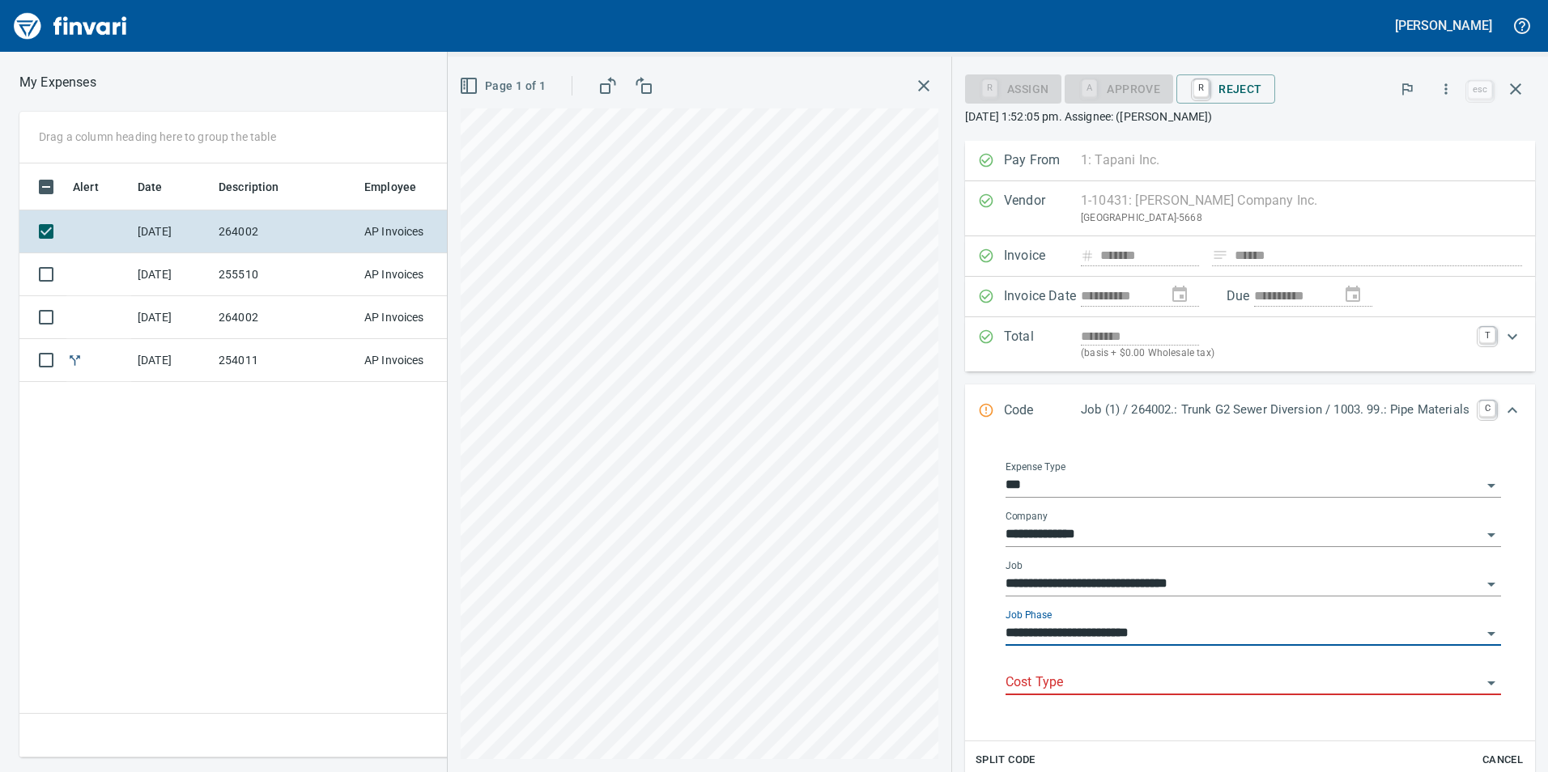
click at [1191, 669] on div "Cost Type" at bounding box center [1252, 677] width 495 height 36
type input "**********"
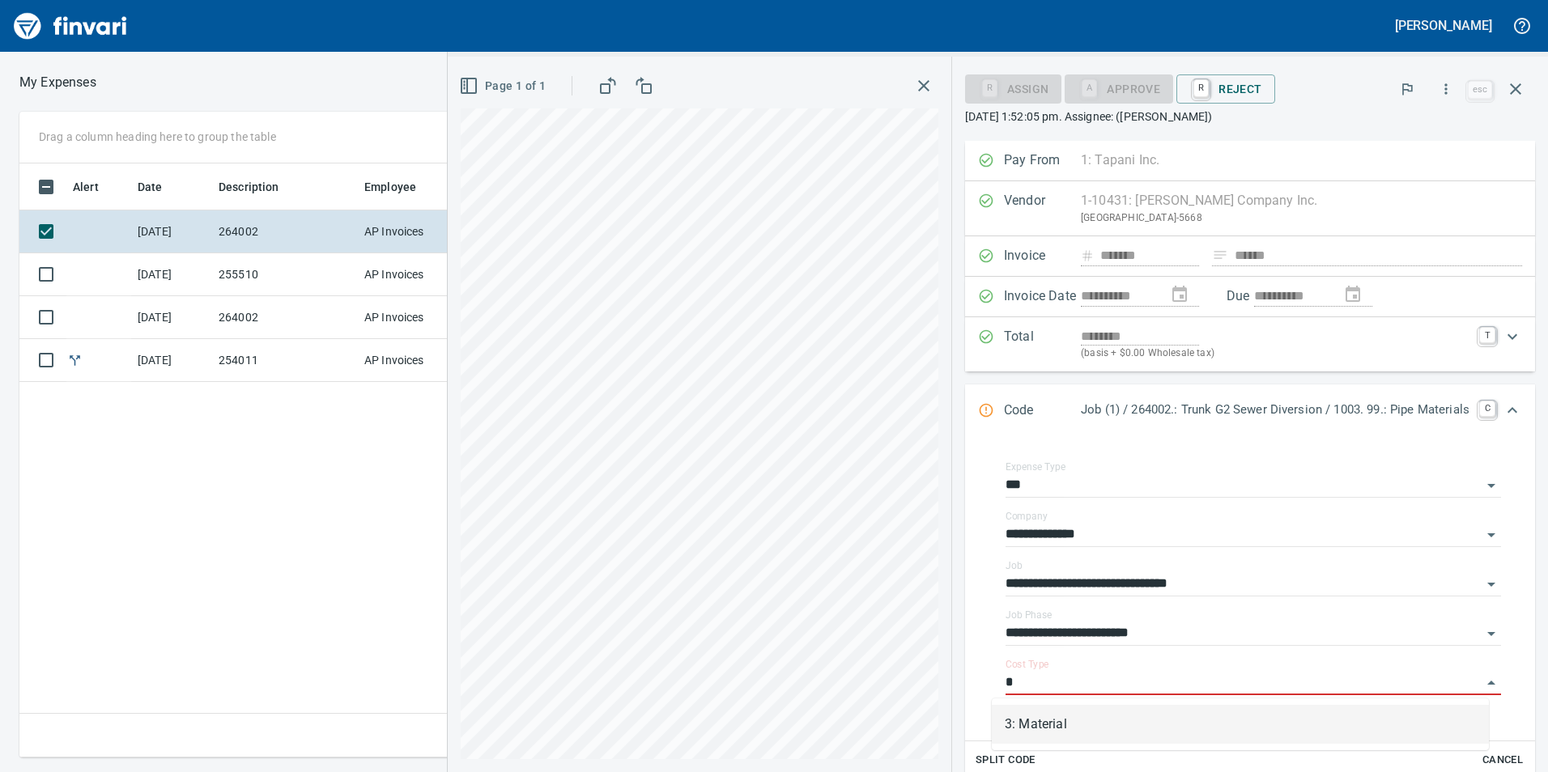
click at [1144, 729] on li "3: Material" at bounding box center [1240, 724] width 497 height 39
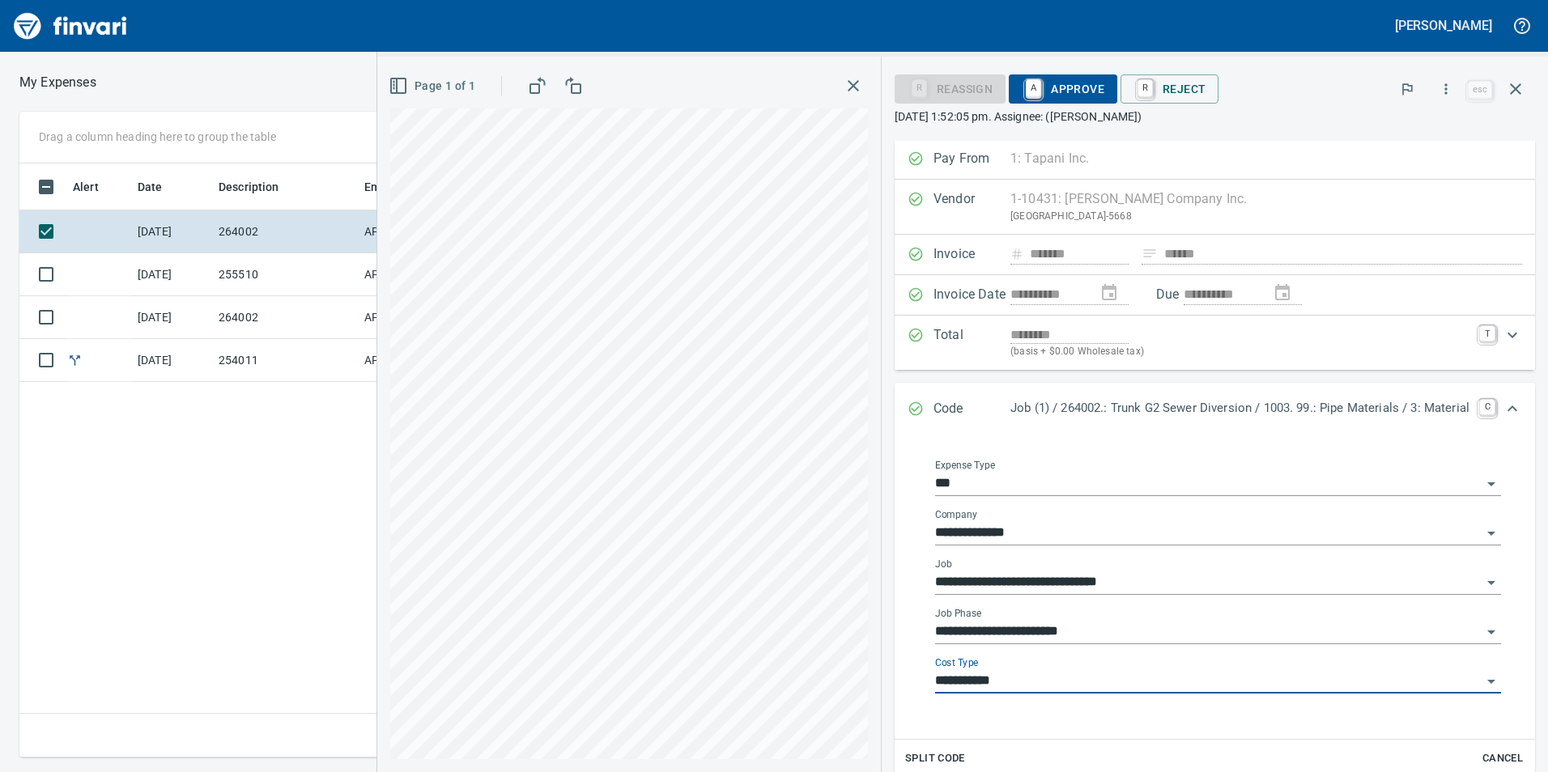
scroll to position [0, 0]
type input "**********"
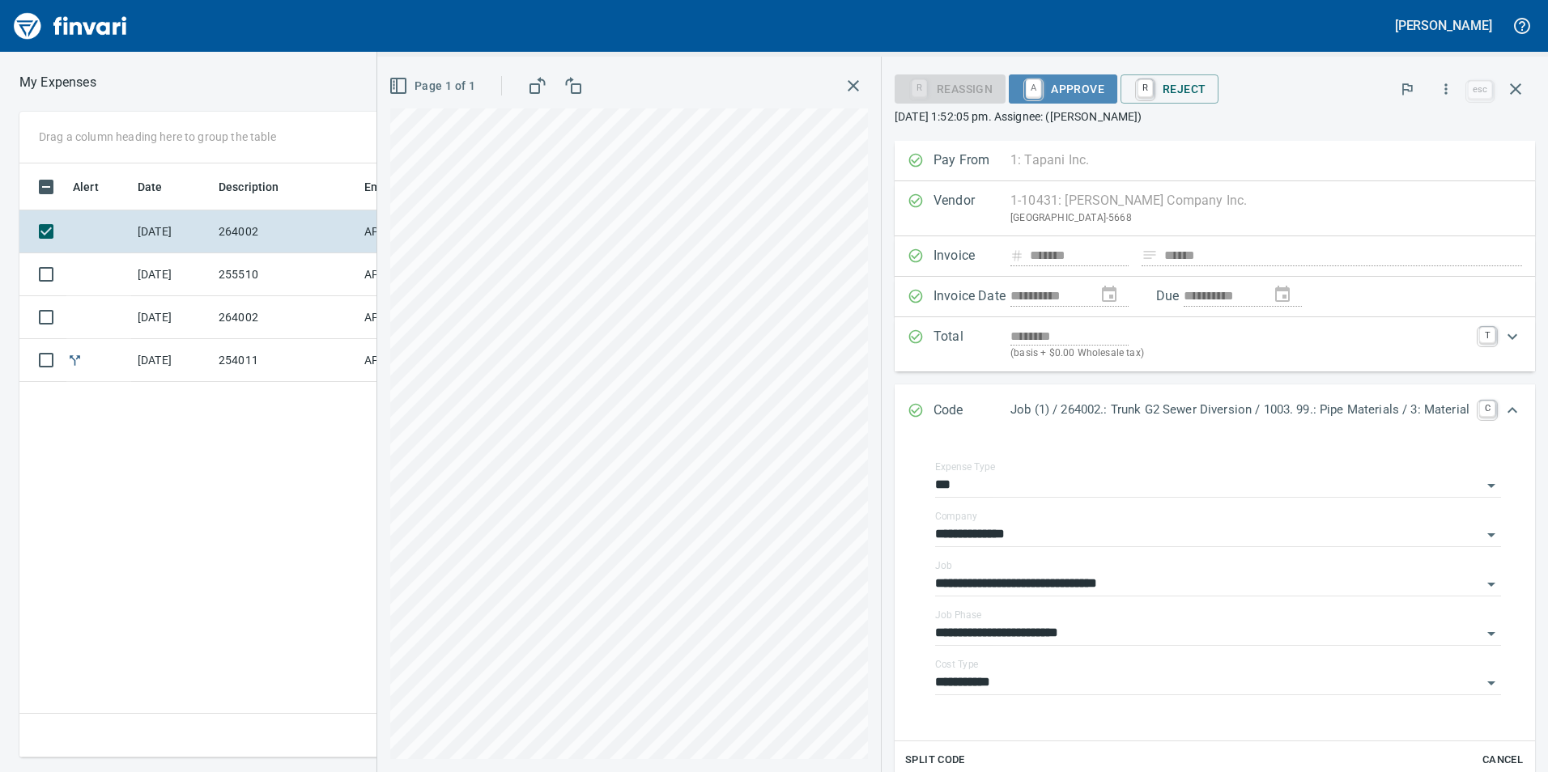
click at [1068, 88] on span "A Approve" at bounding box center [1063, 89] width 83 height 28
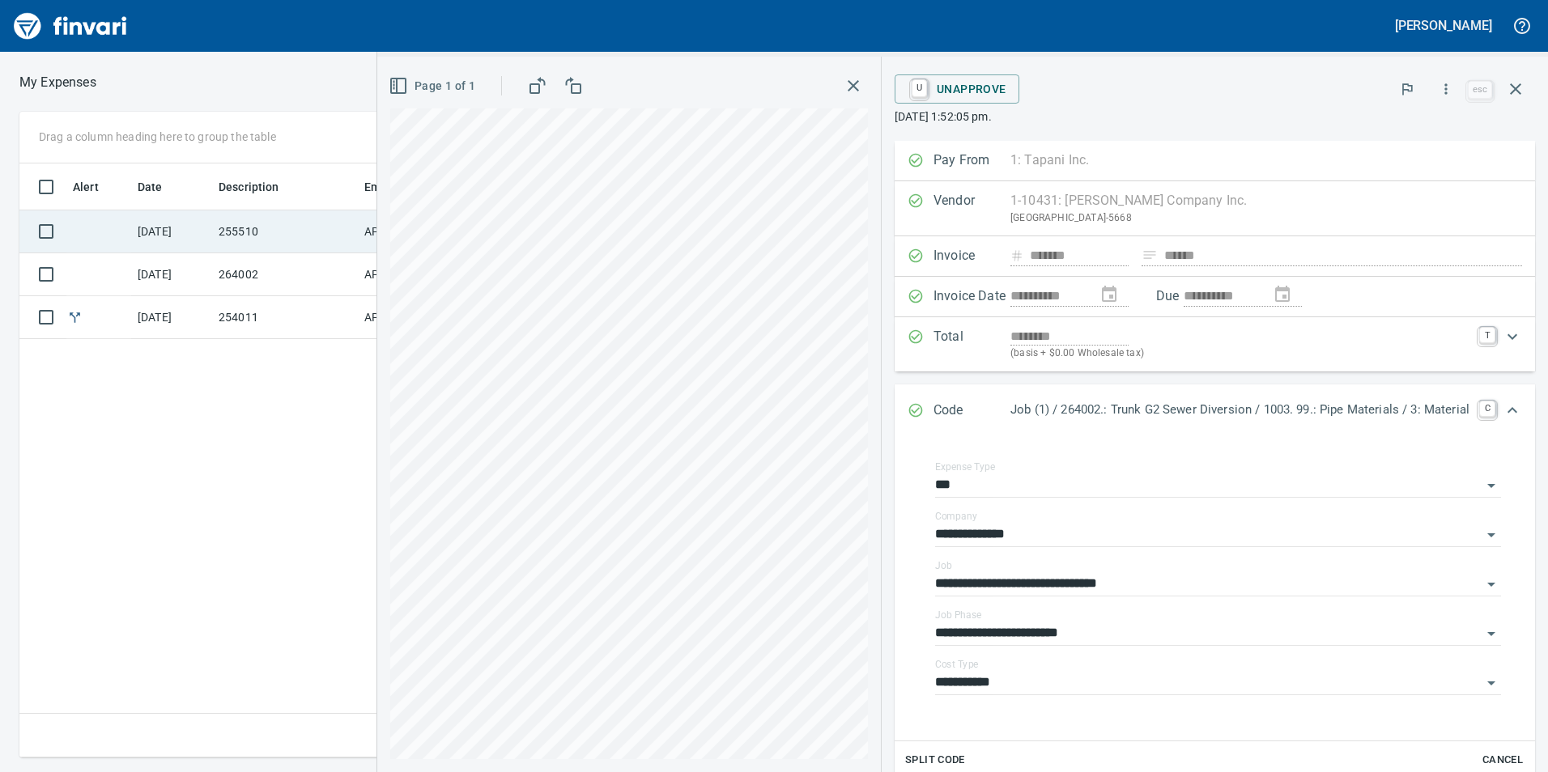
drag, startPoint x: 312, startPoint y: 223, endPoint x: 317, endPoint y: 231, distance: 8.8
click at [314, 229] on td "255510" at bounding box center [285, 231] width 146 height 43
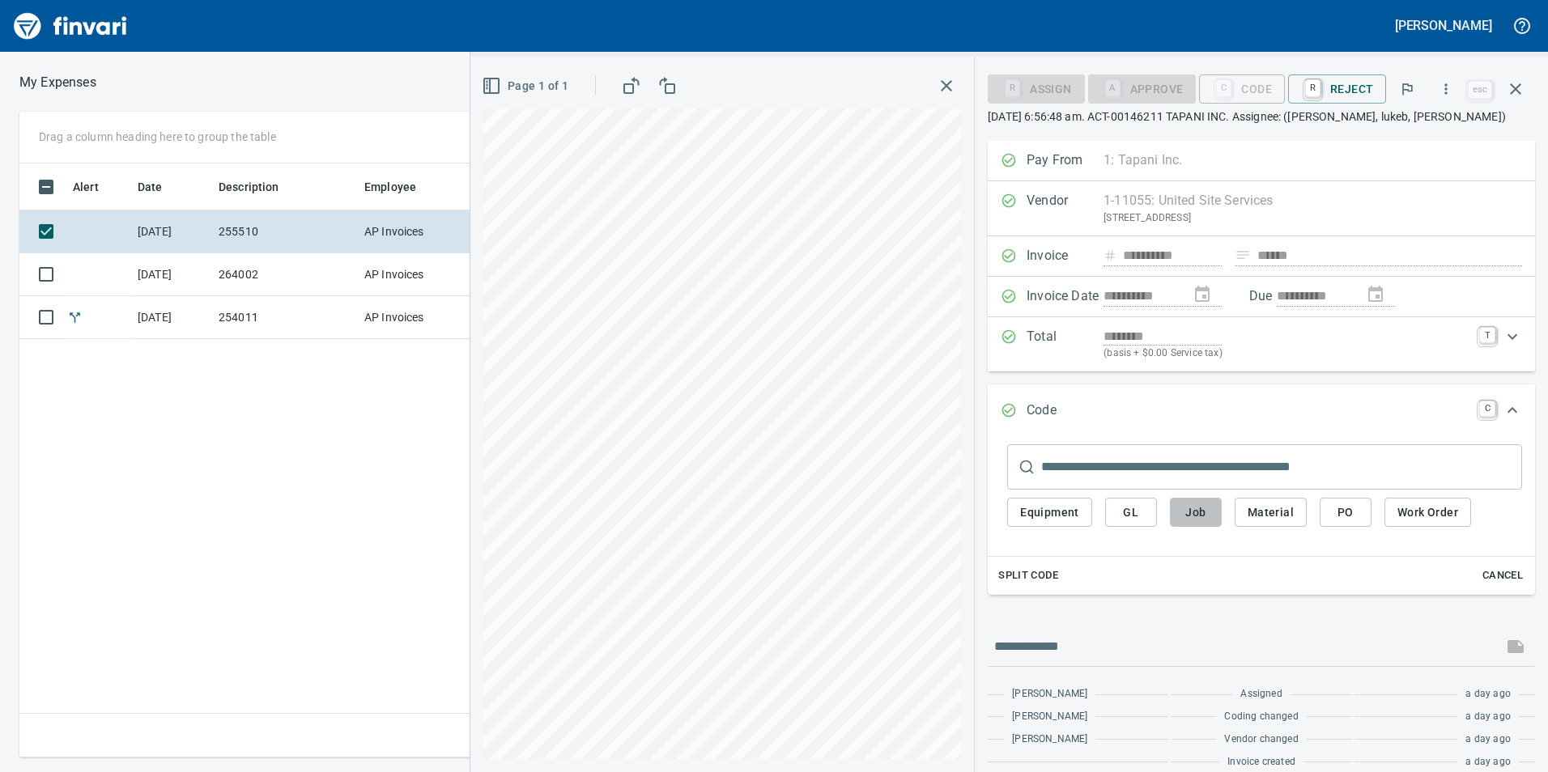
click at [1203, 523] on button "Job" at bounding box center [1196, 513] width 52 height 30
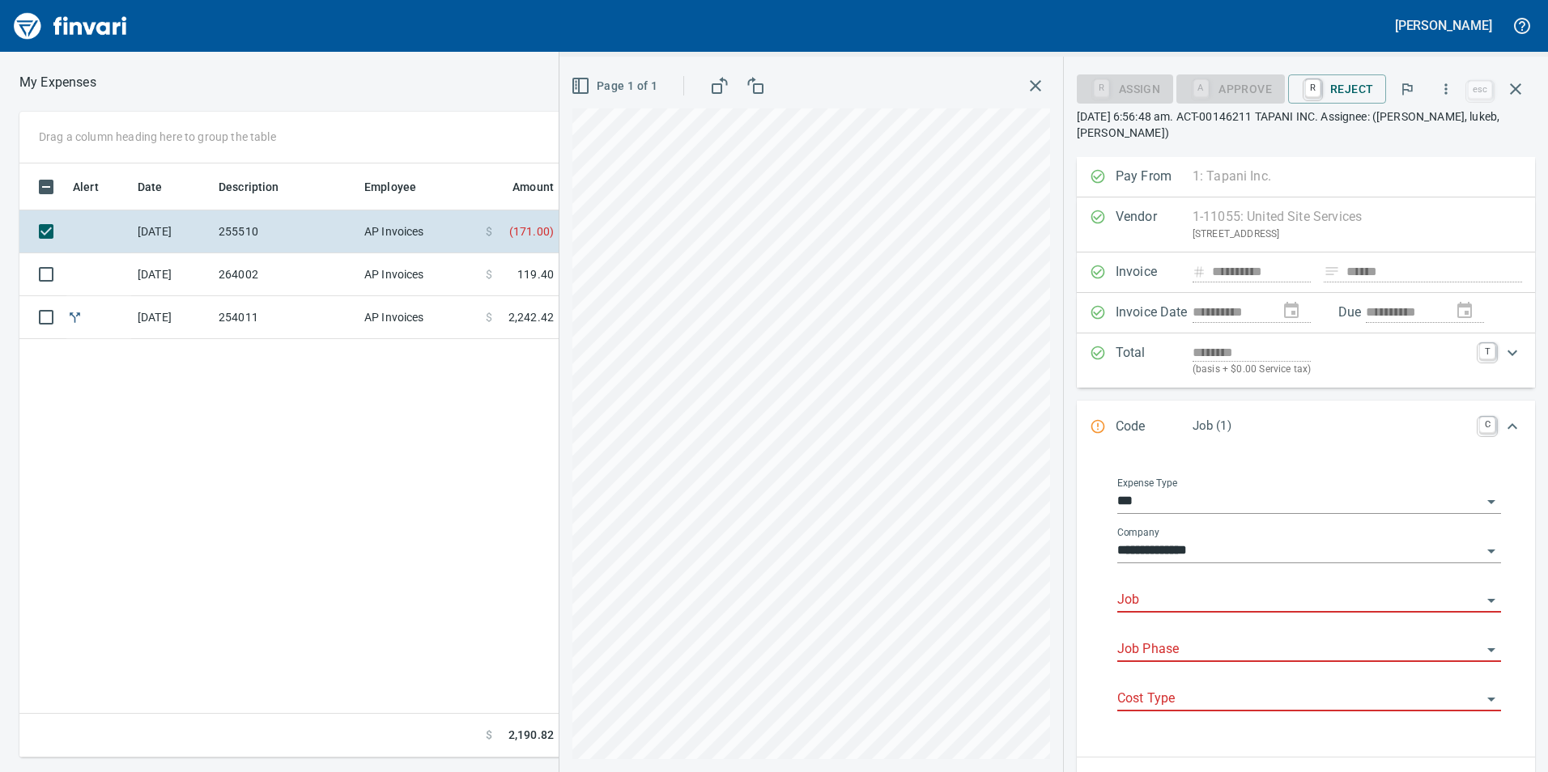
click at [1196, 584] on div "Job" at bounding box center [1309, 594] width 384 height 36
click at [1198, 603] on input "Job" at bounding box center [1299, 600] width 364 height 23
click at [1203, 625] on li "255510.: Pipeline Road Waterline Resilience" at bounding box center [1303, 641] width 369 height 39
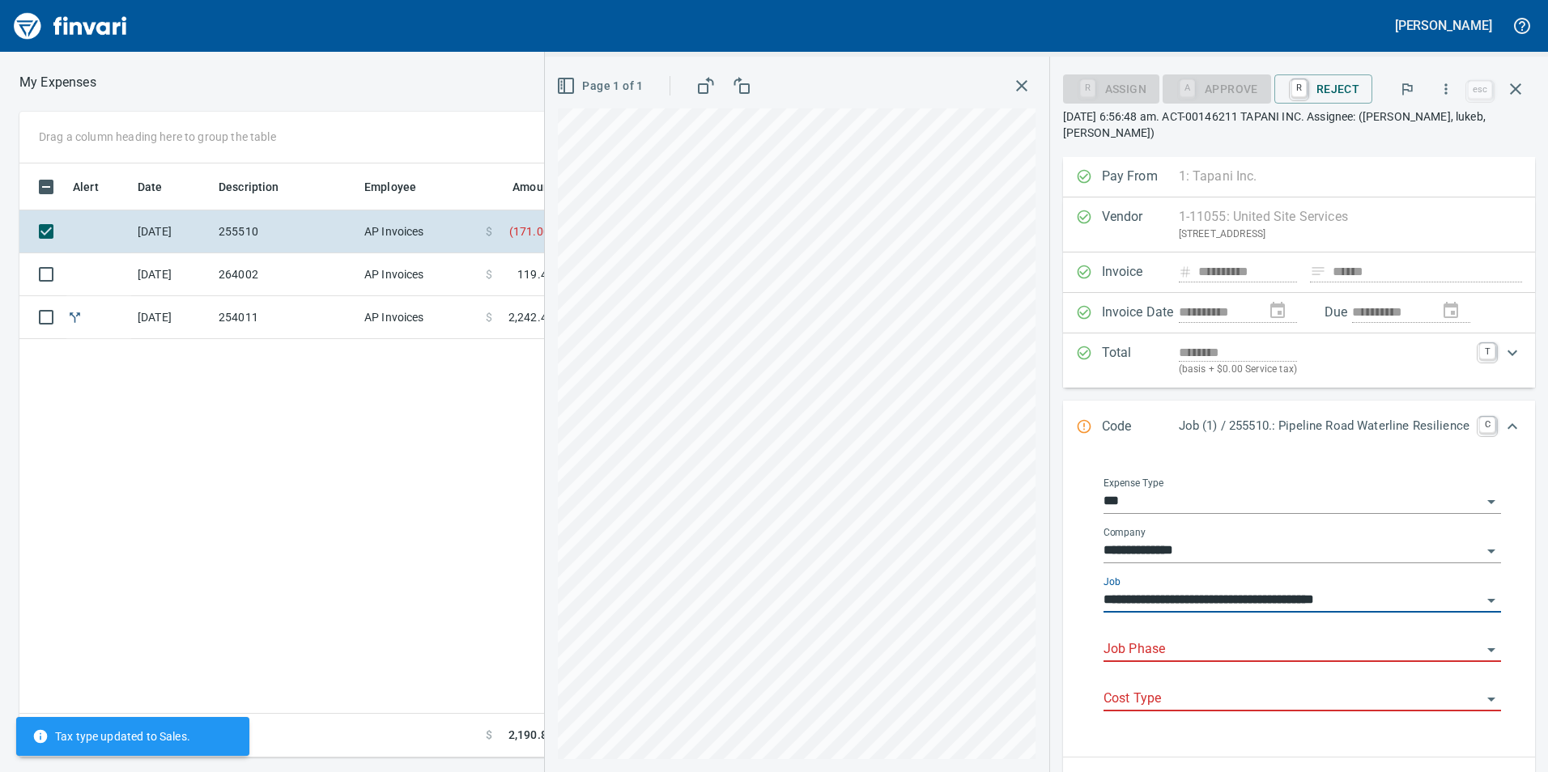
type input "**********"
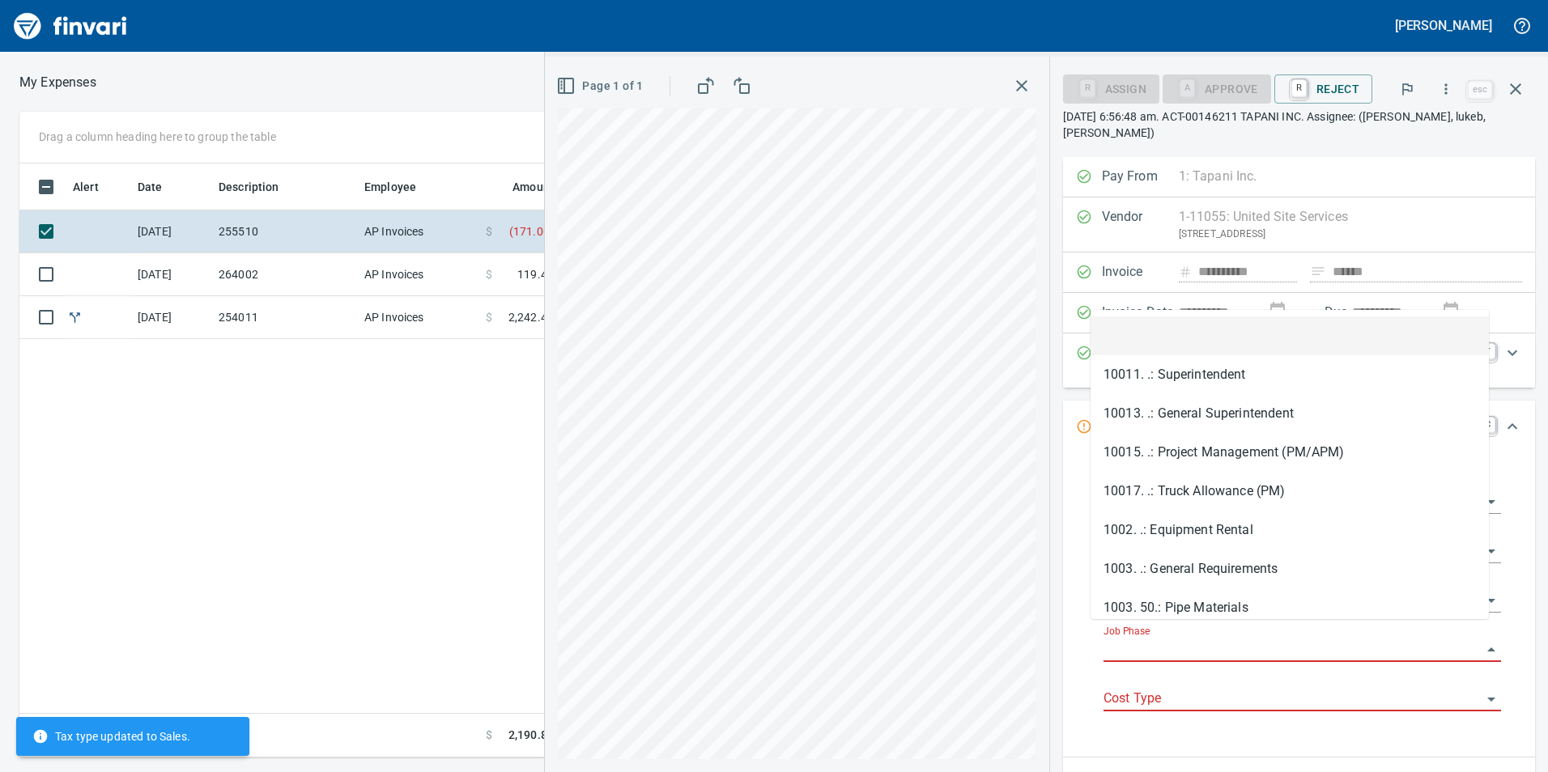
click at [1204, 639] on input "Job Phase" at bounding box center [1292, 650] width 378 height 23
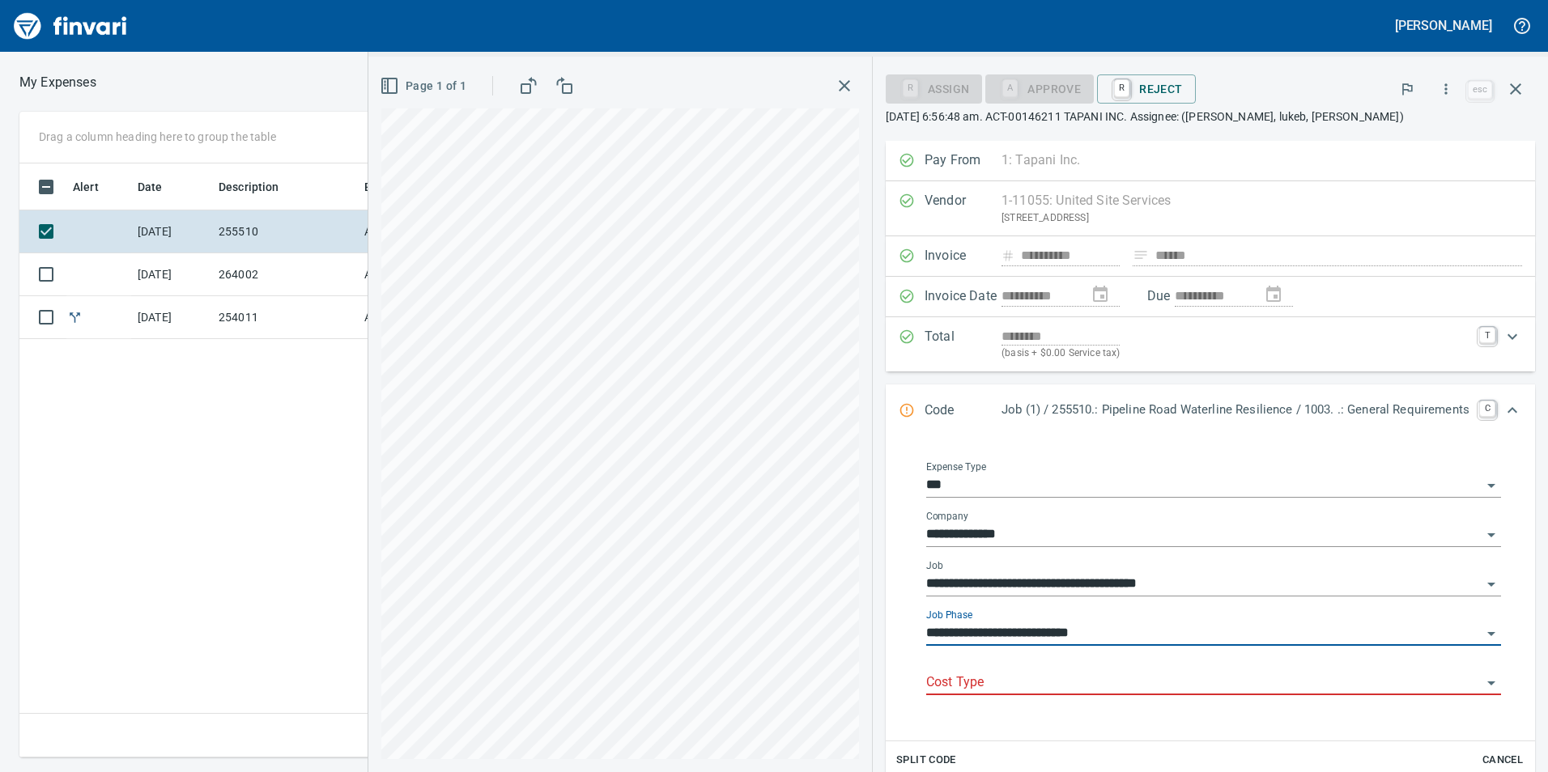
type input "**********"
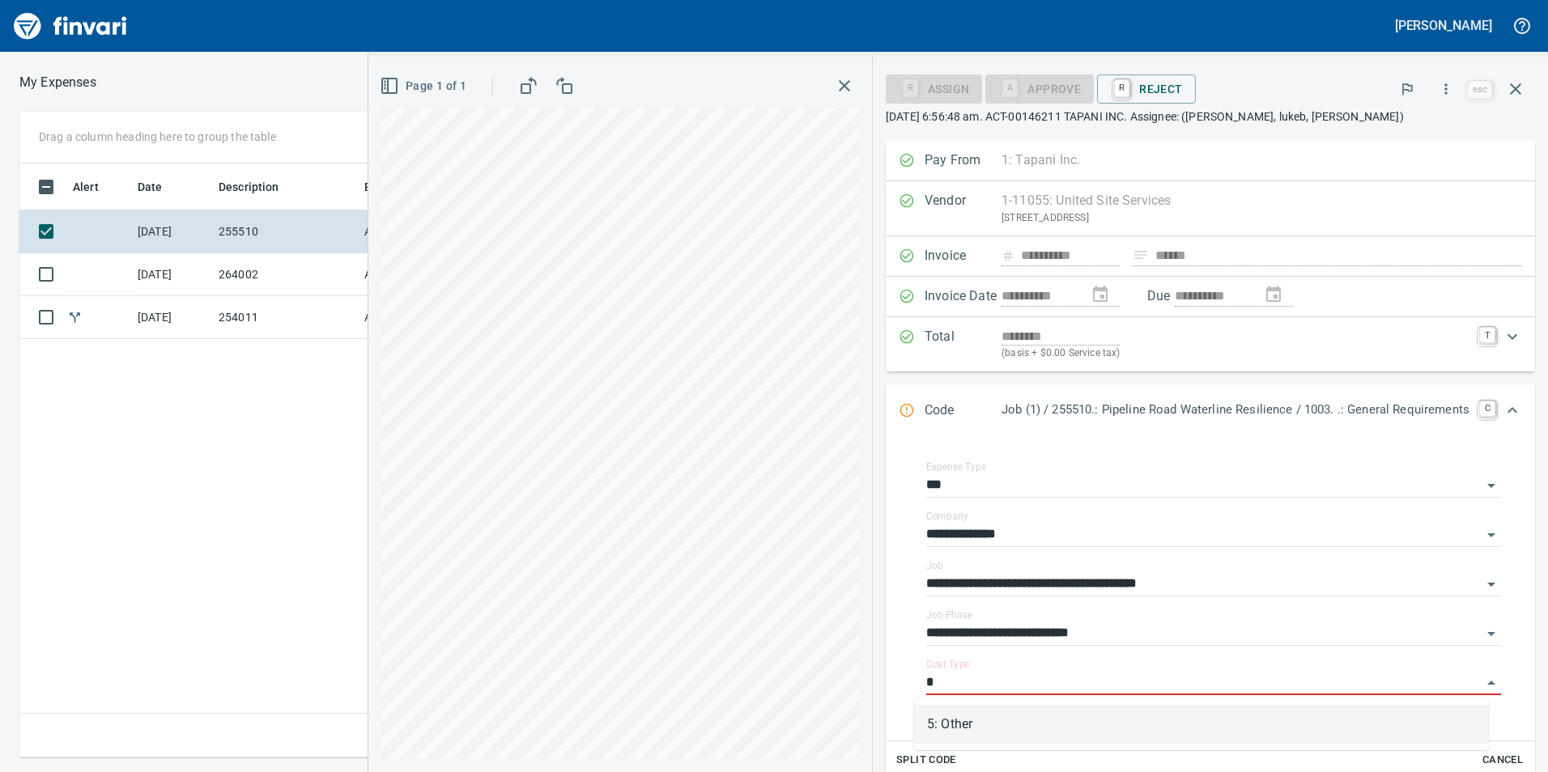
click at [1183, 718] on li "5: Other" at bounding box center [1201, 724] width 575 height 39
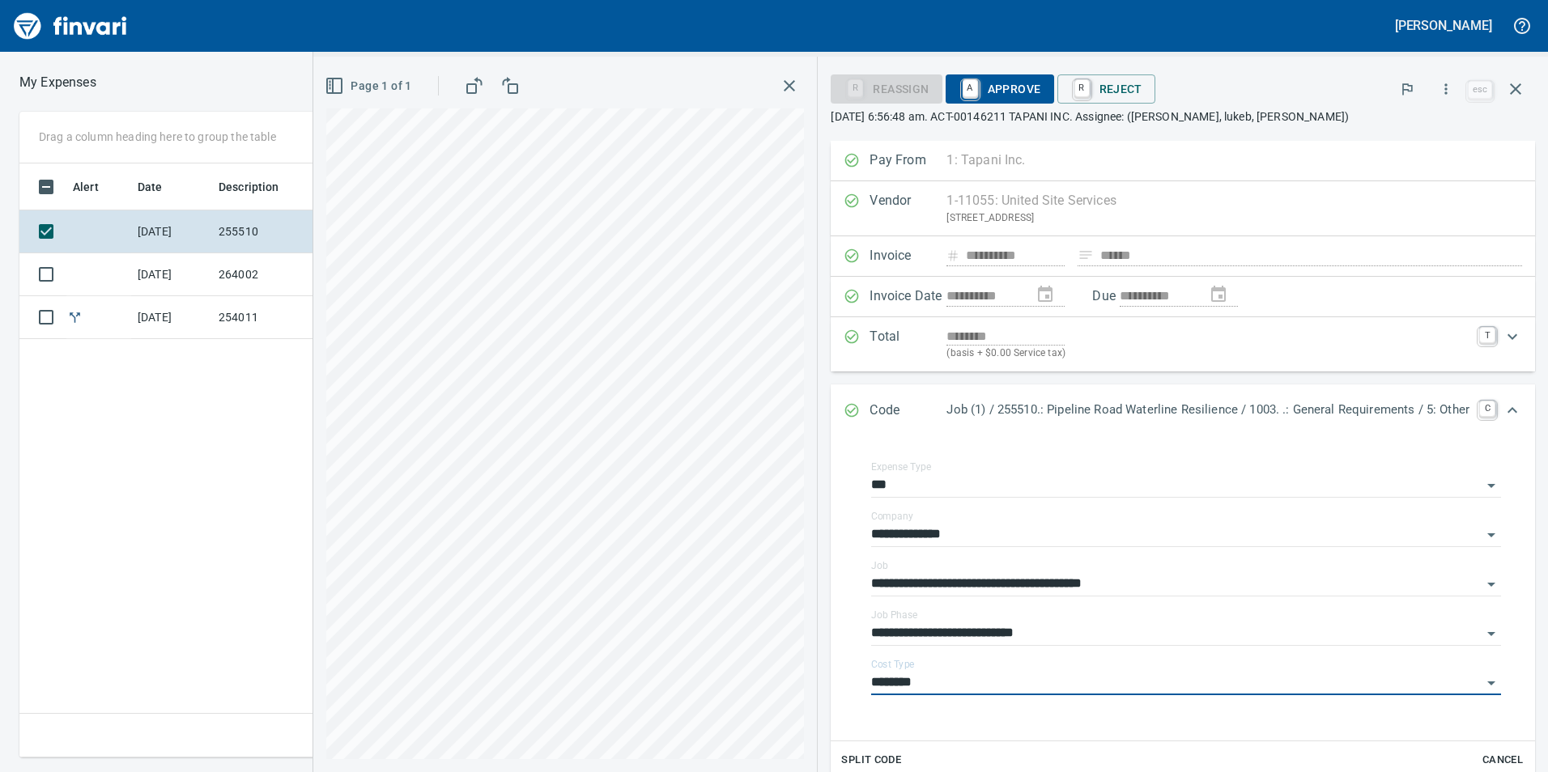
type input "********"
click at [992, 92] on span "A Approve" at bounding box center [999, 89] width 83 height 28
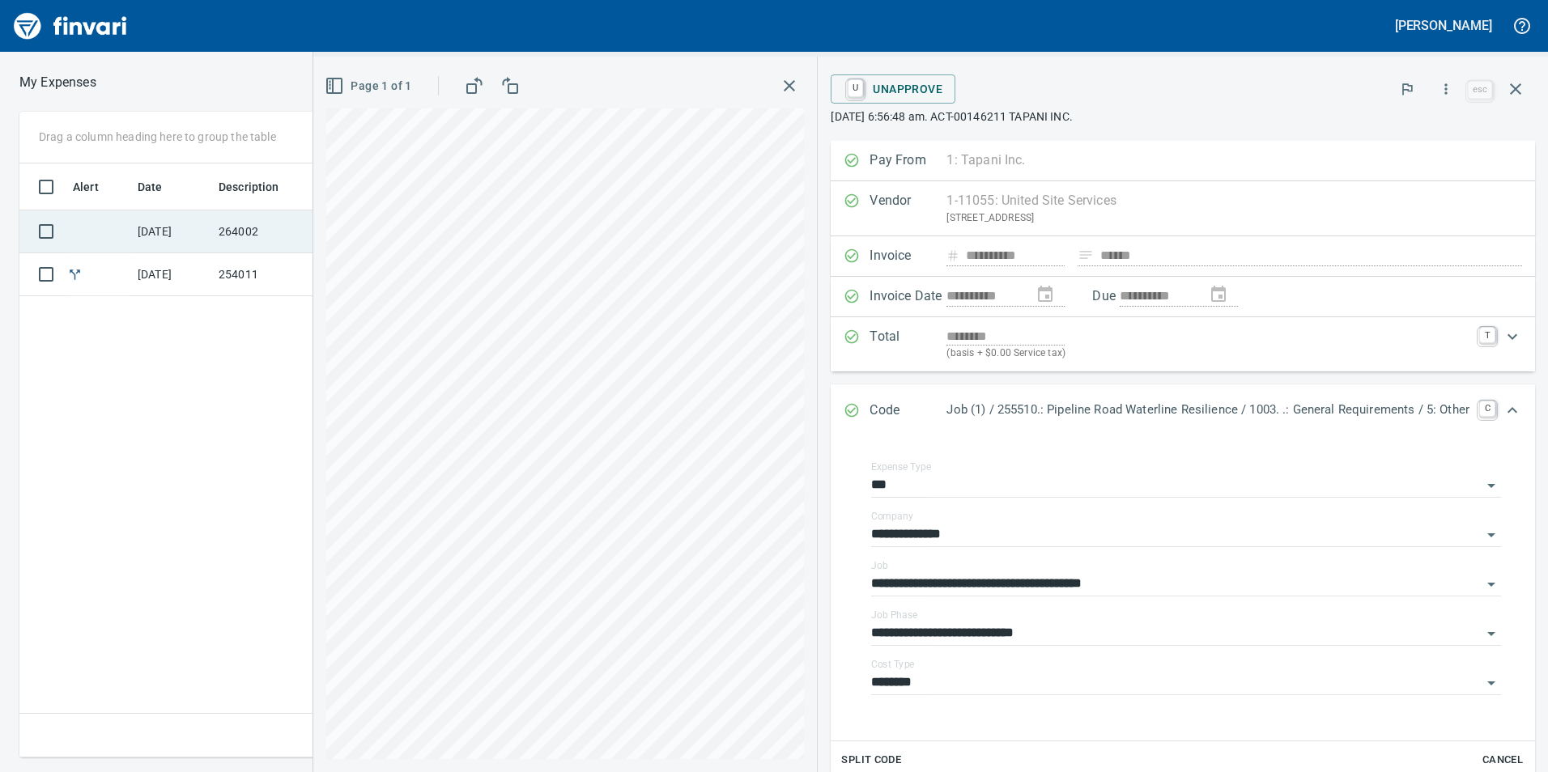
click at [278, 231] on td "264002" at bounding box center [285, 231] width 146 height 43
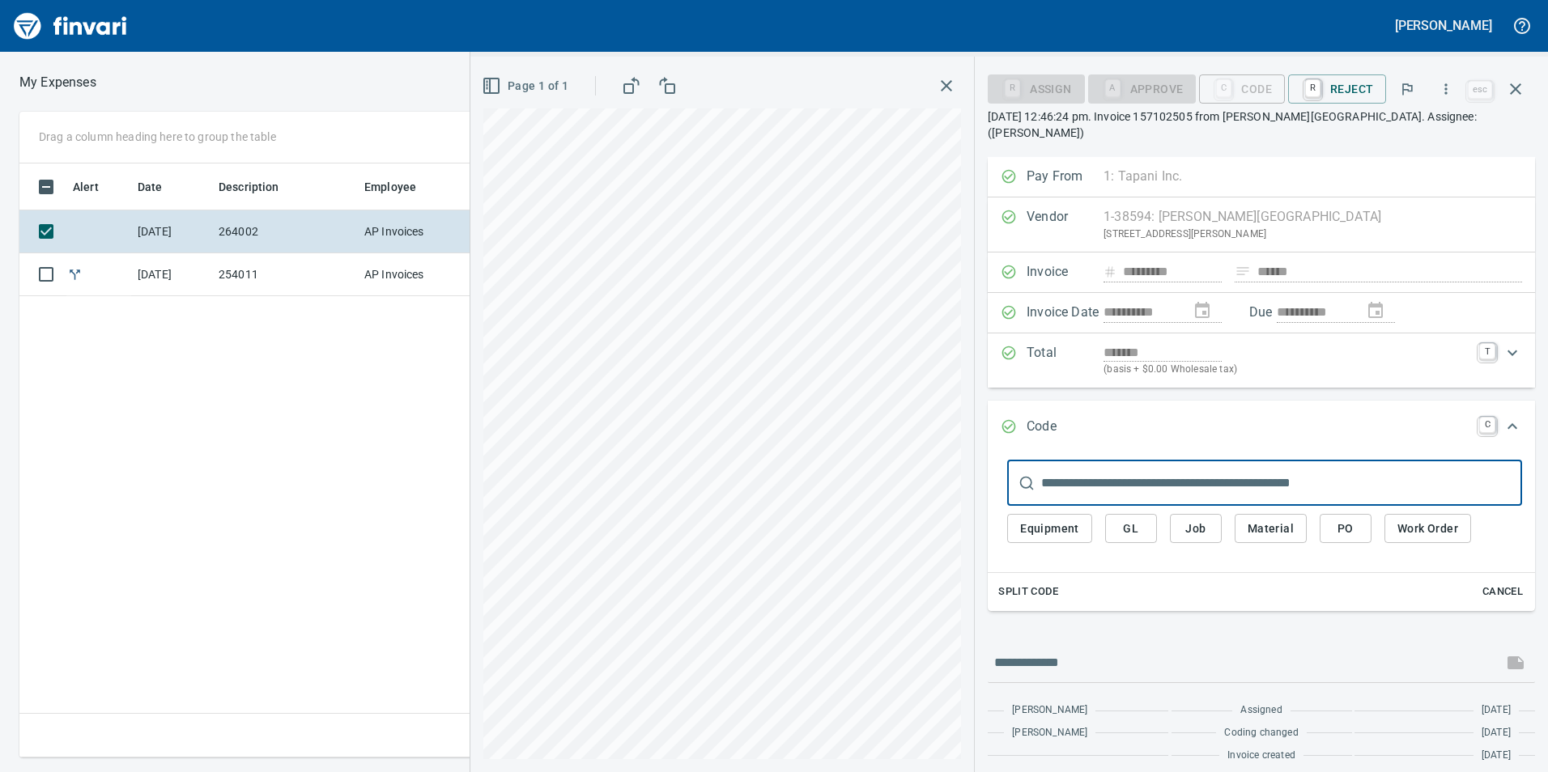
click at [1196, 520] on span "Job" at bounding box center [1196, 529] width 26 height 20
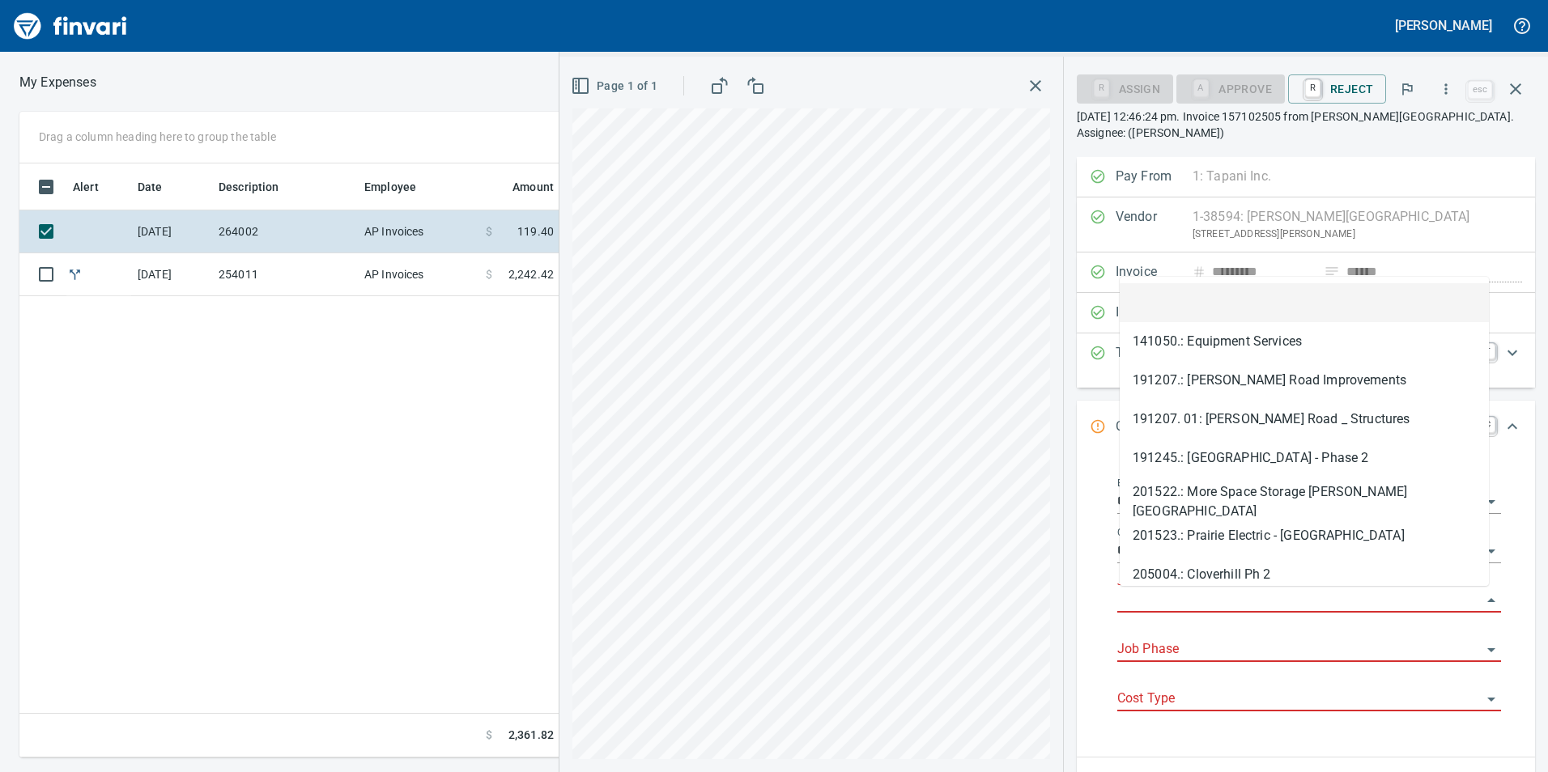
click at [1184, 606] on input "Job" at bounding box center [1299, 600] width 364 height 23
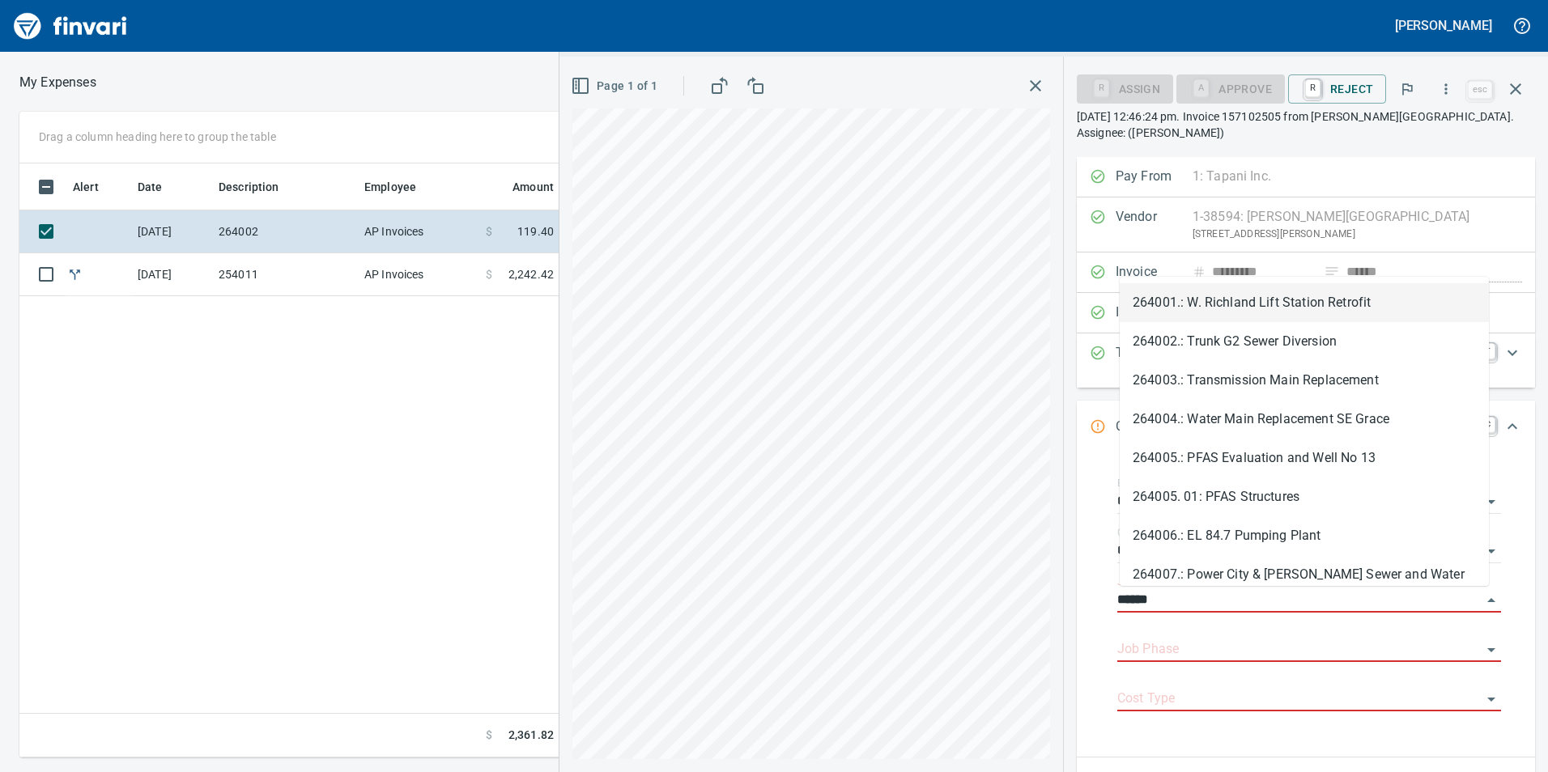
scroll to position [582, 1092]
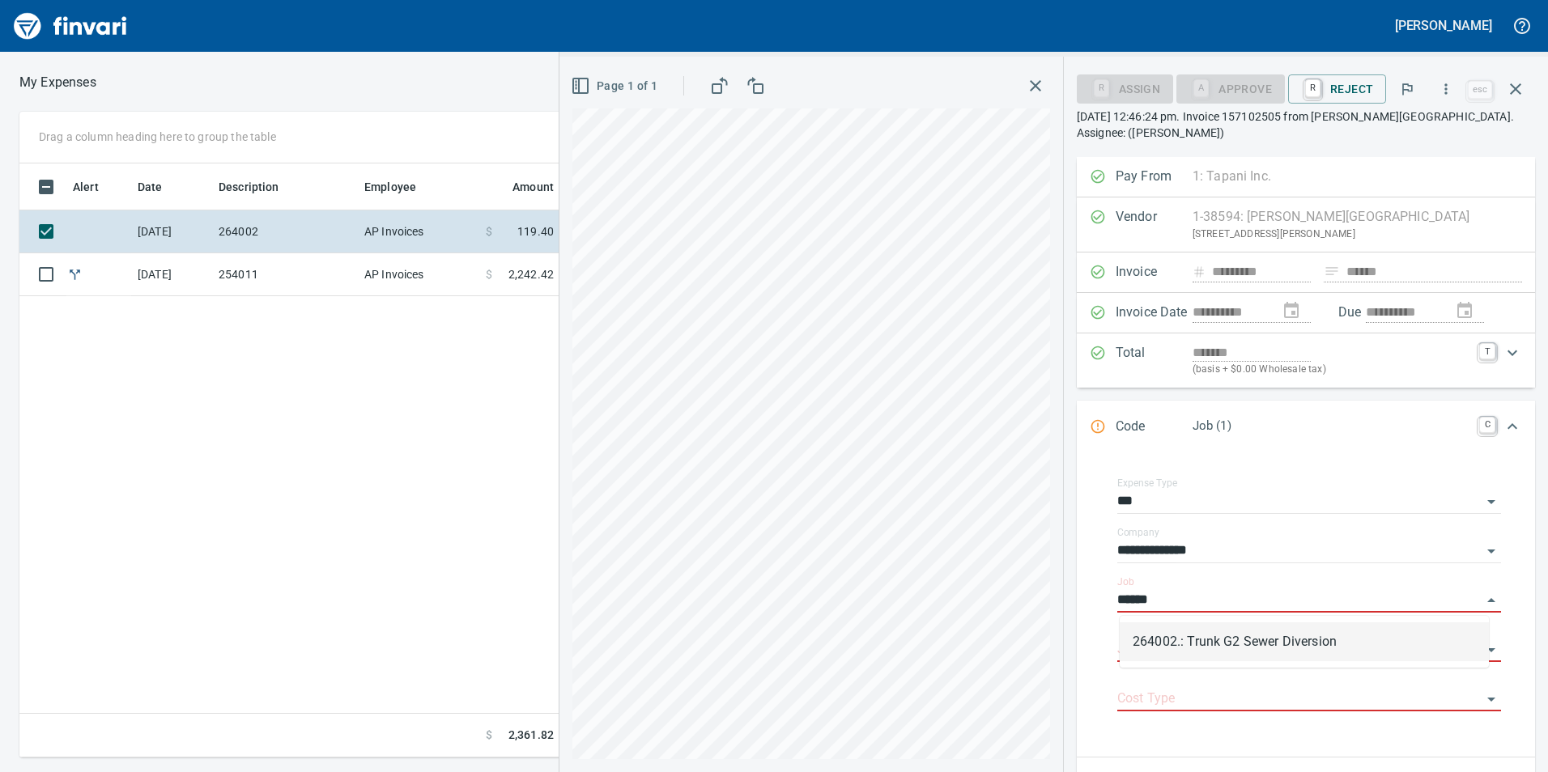
click at [1237, 652] on li "264002.: Trunk G2 Sewer Diversion" at bounding box center [1303, 641] width 369 height 39
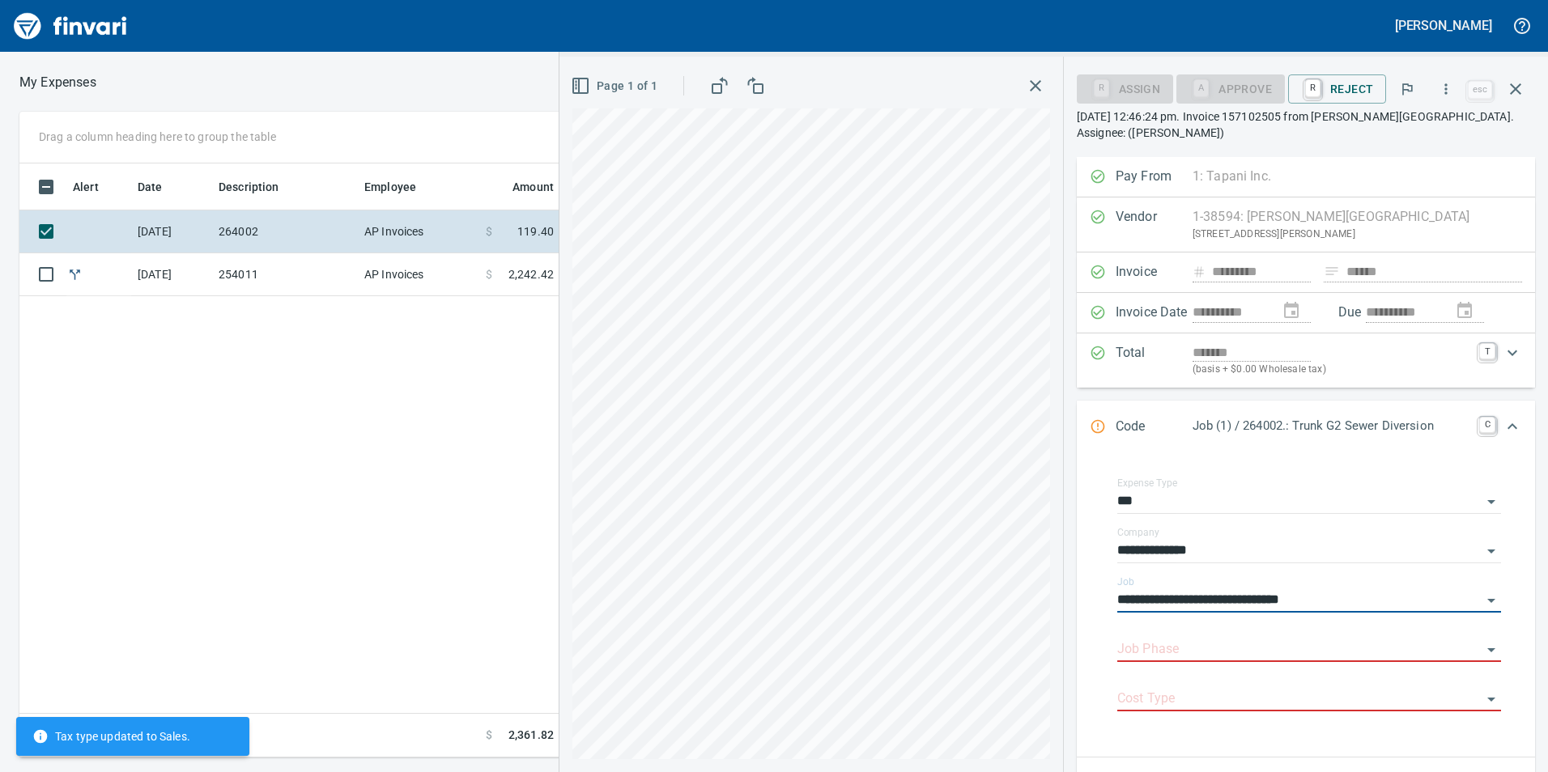
type input "**********"
click at [1237, 652] on input "Job Phase" at bounding box center [1299, 650] width 364 height 23
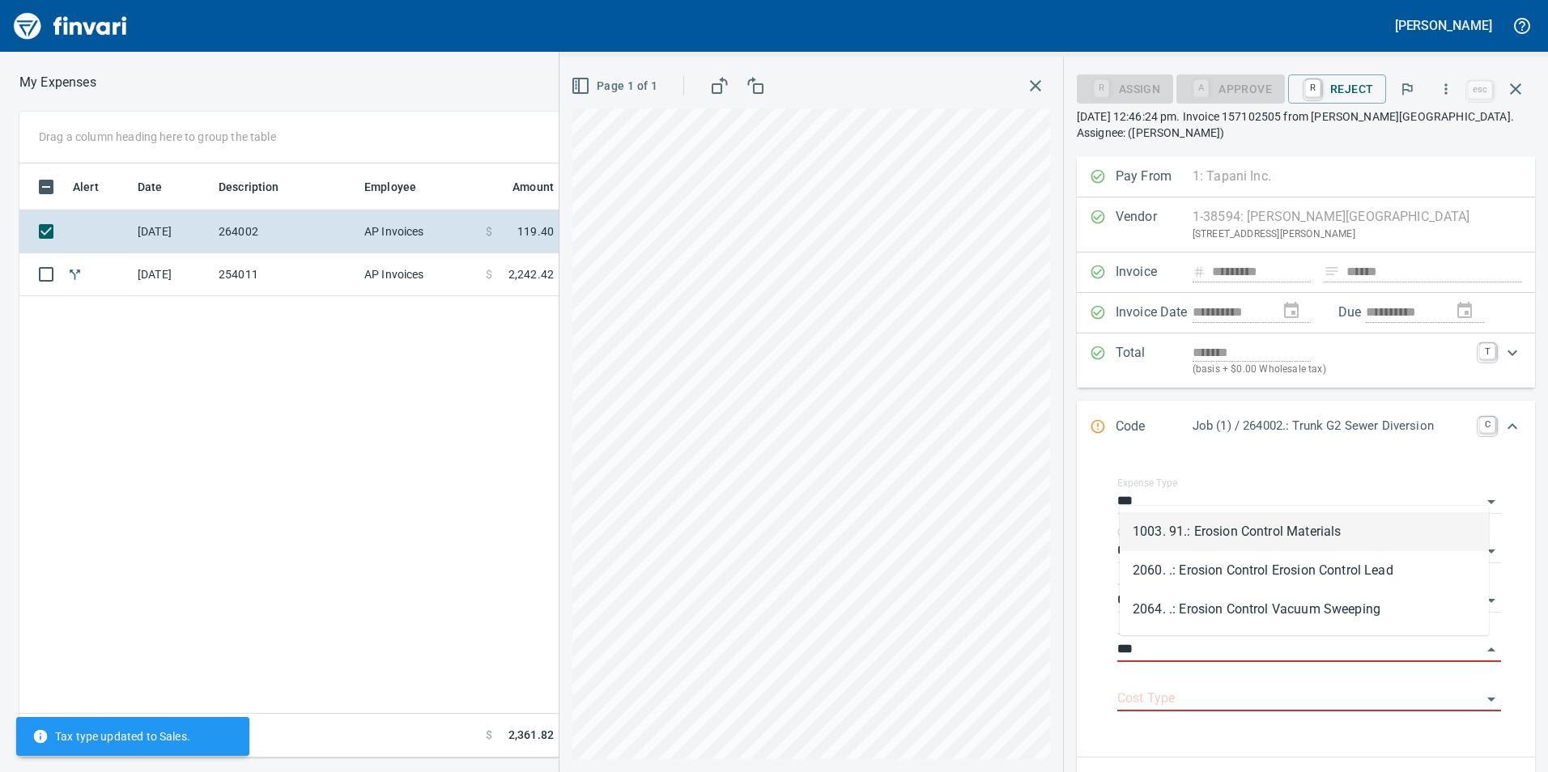
click at [1242, 526] on li "1003. 91.: Erosion Control Materials" at bounding box center [1303, 531] width 369 height 39
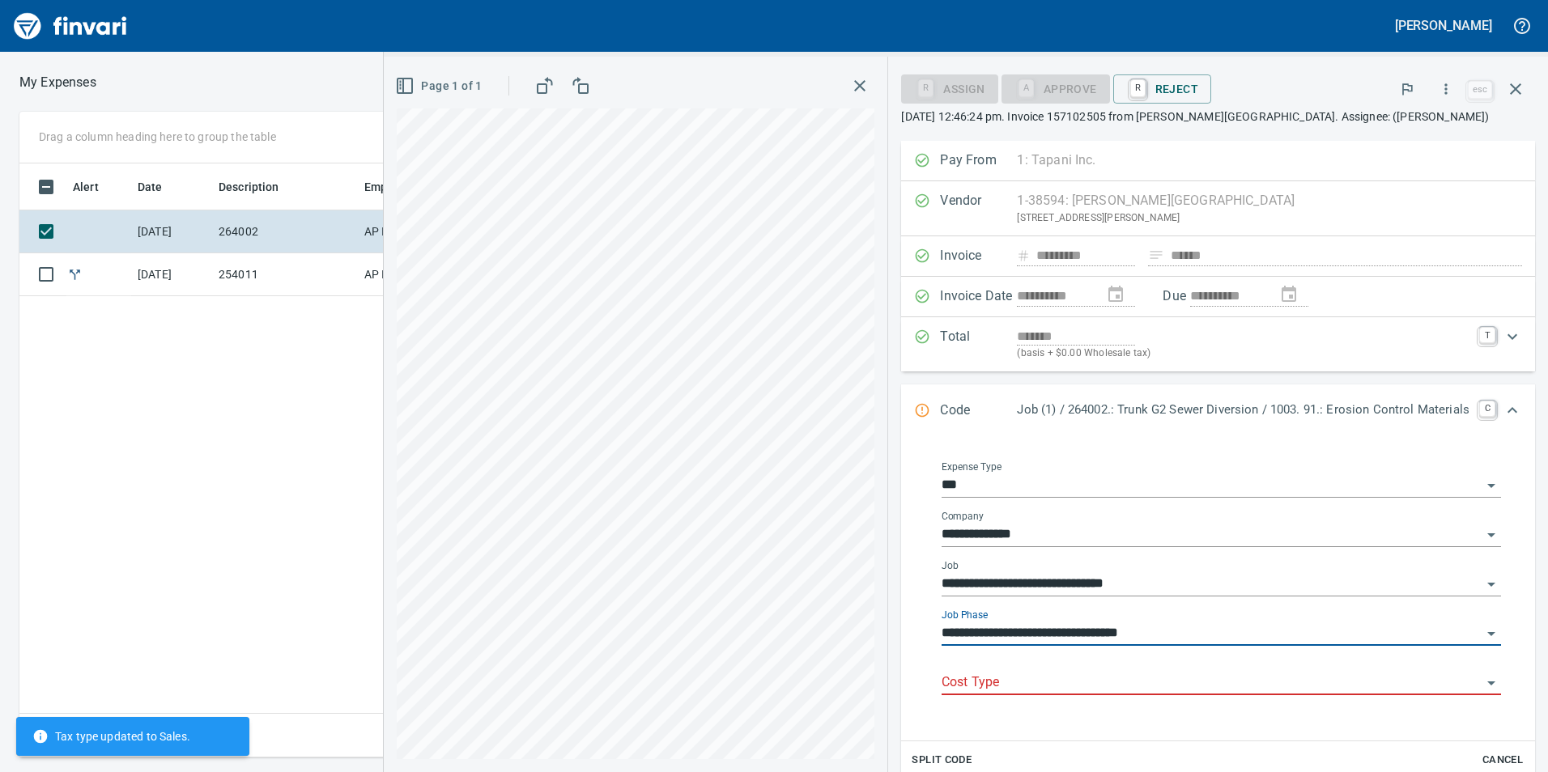
type input "**********"
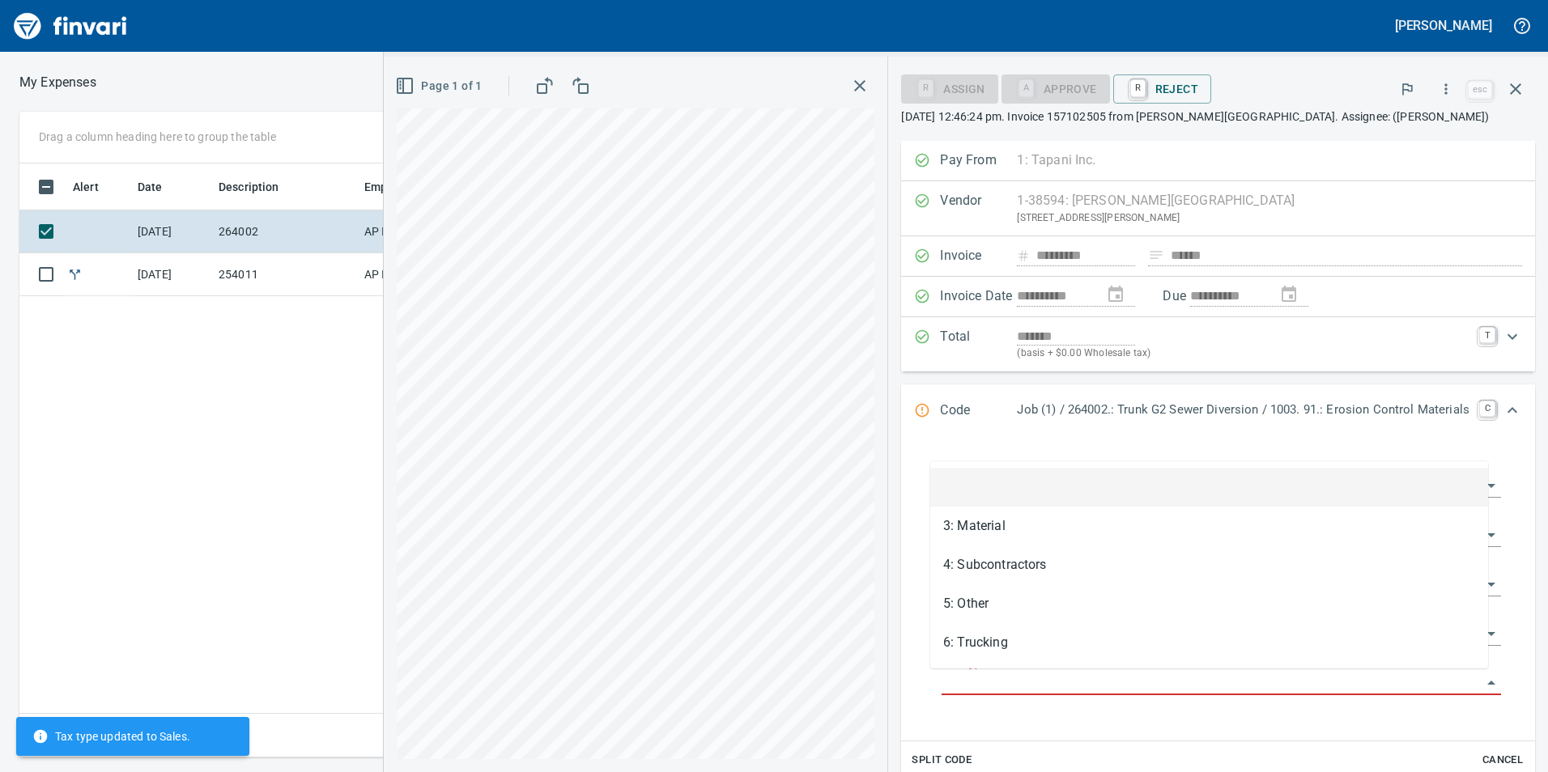
click at [1223, 673] on input "Cost Type" at bounding box center [1211, 683] width 540 height 23
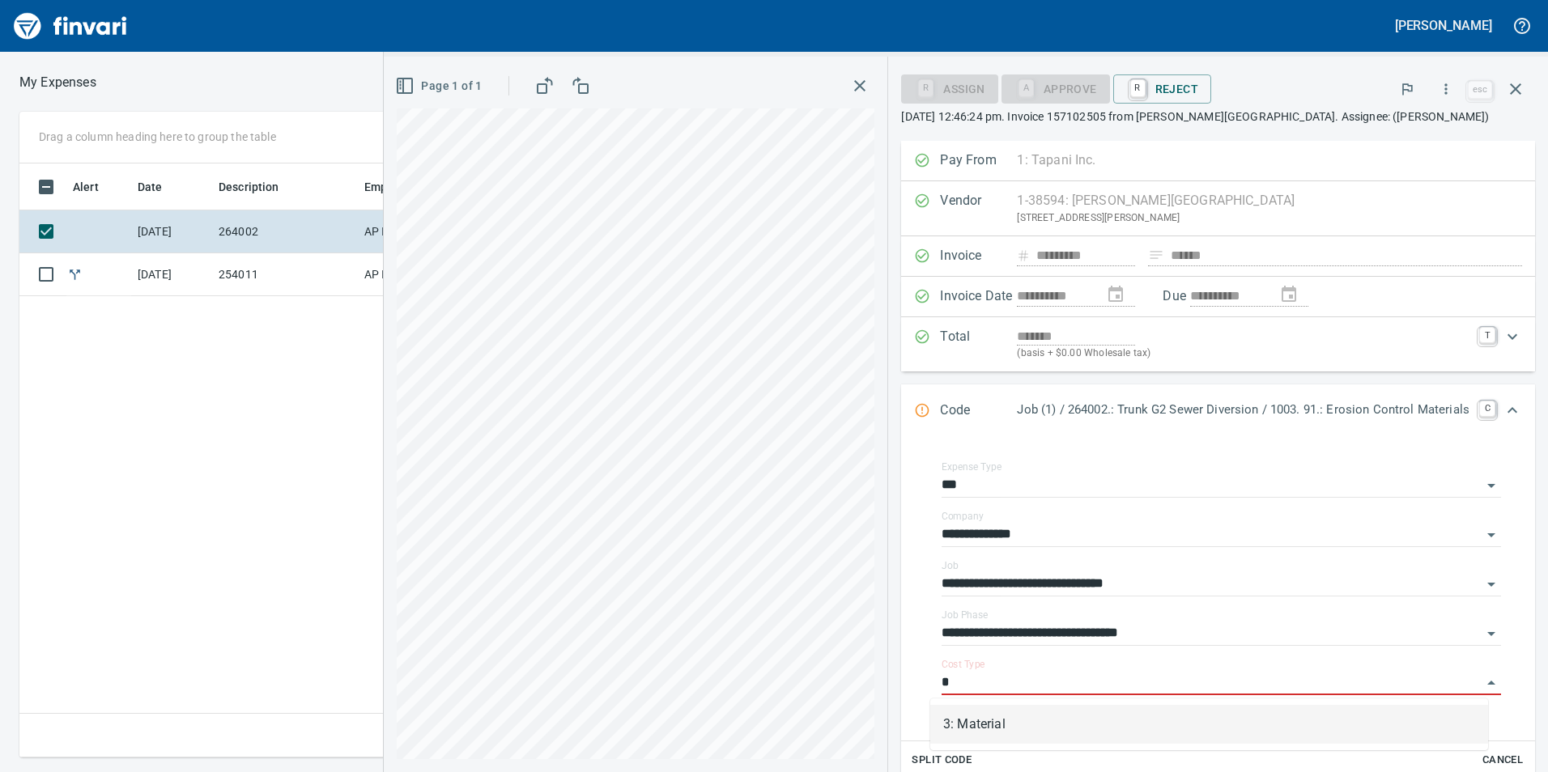
click at [1072, 719] on li "3: Material" at bounding box center [1209, 724] width 558 height 39
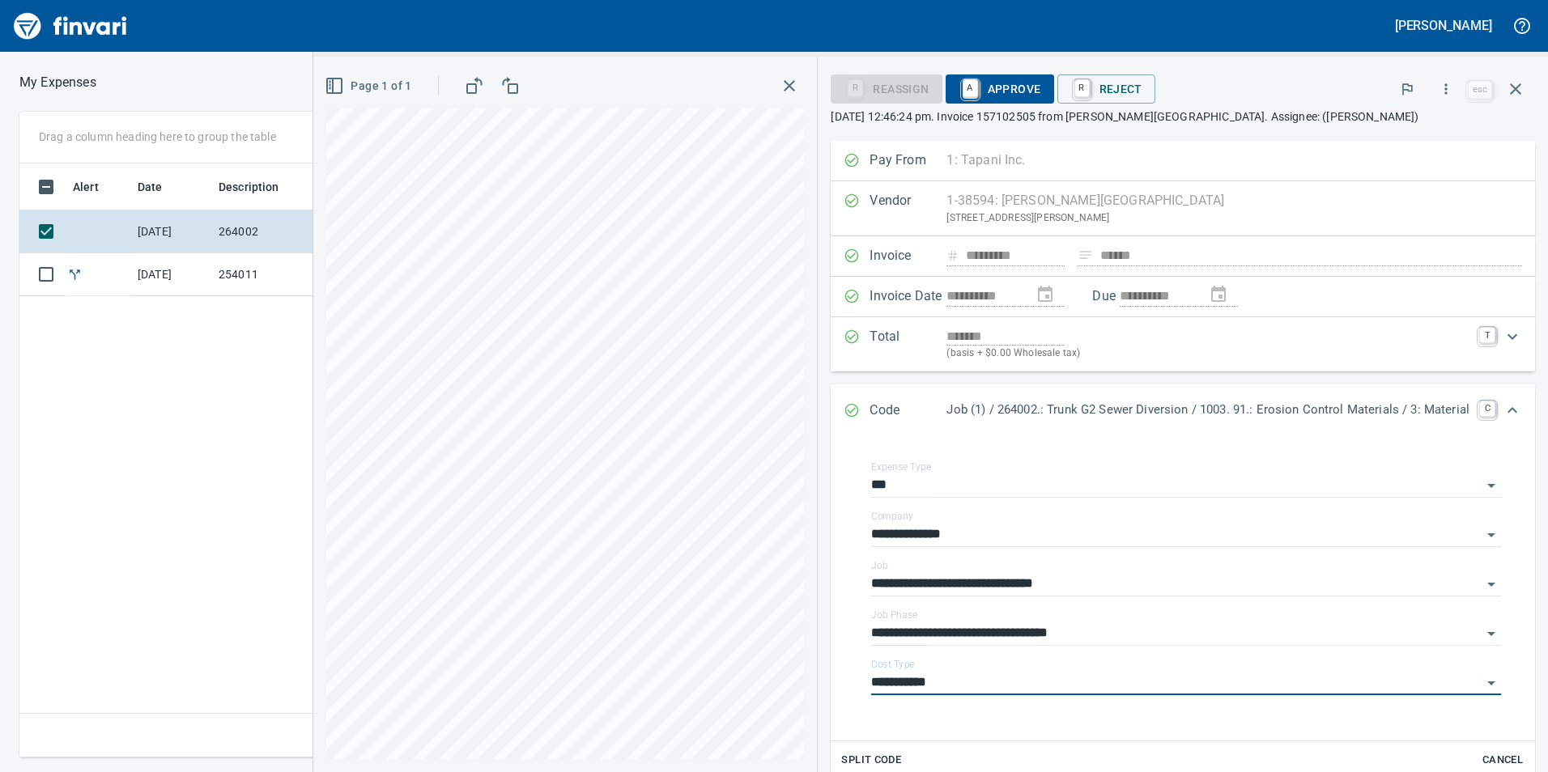
type input "**********"
click at [1000, 94] on span "A Approve" at bounding box center [999, 89] width 83 height 28
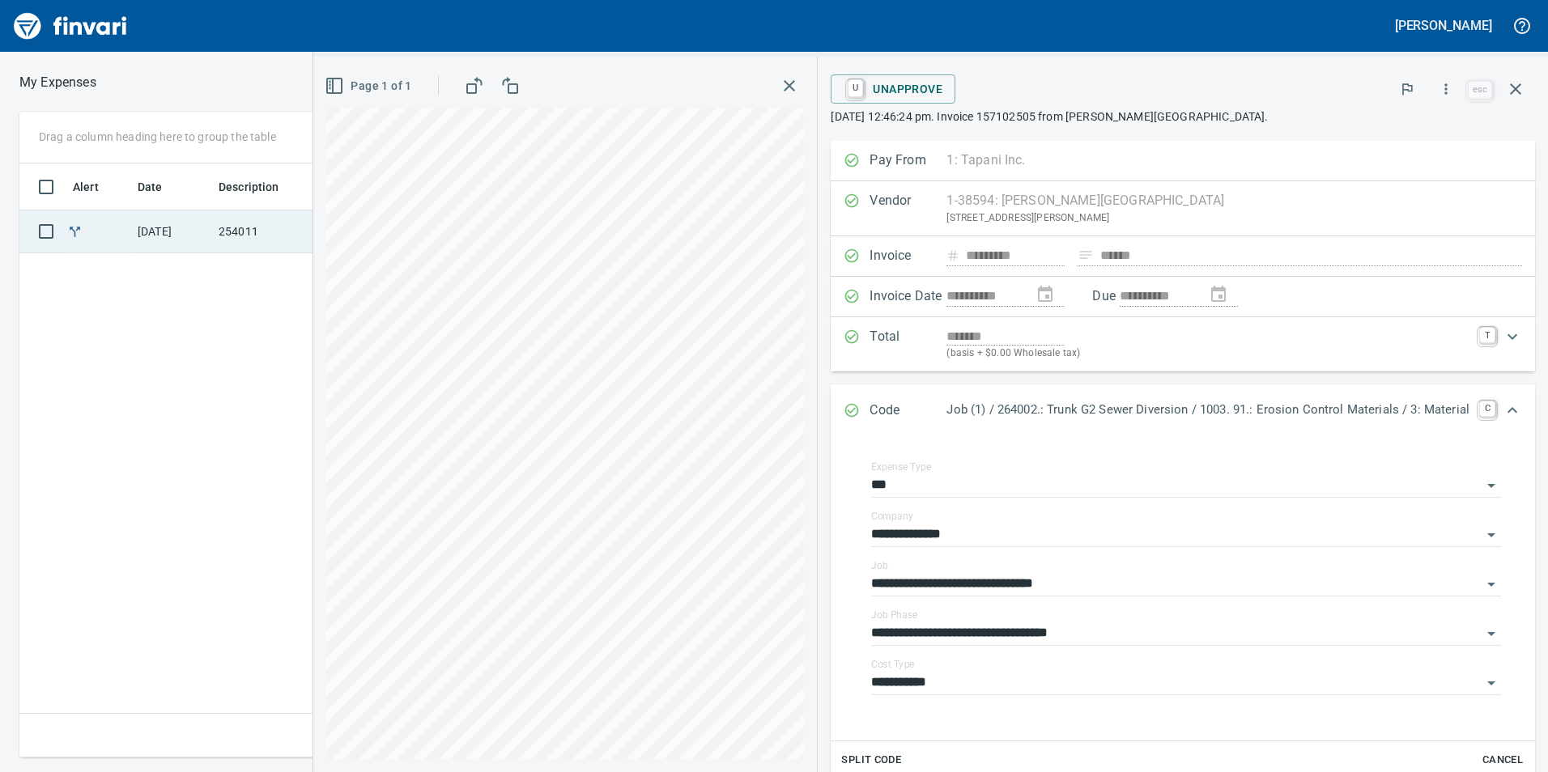
click at [252, 240] on td "254011" at bounding box center [285, 231] width 146 height 43
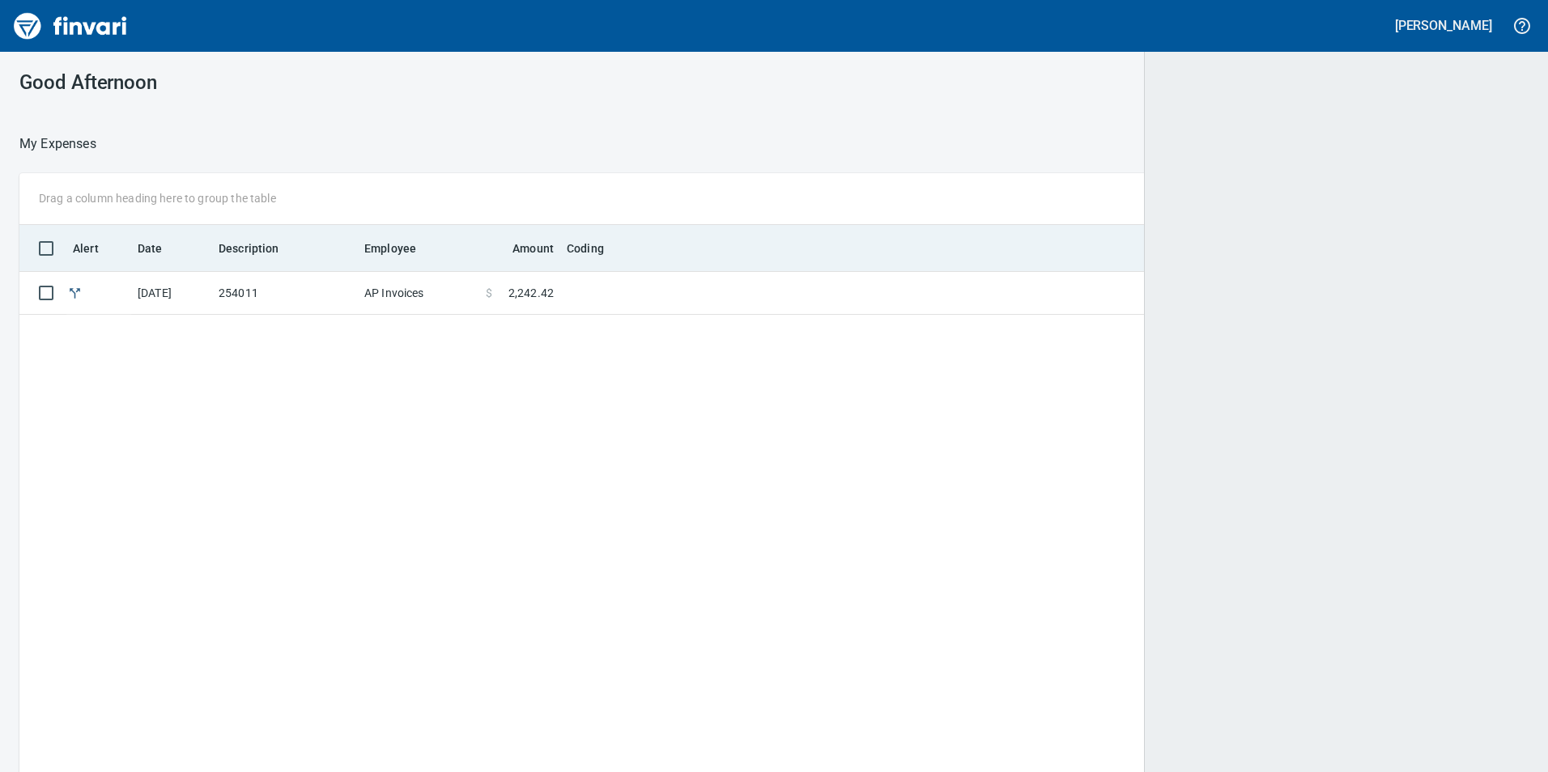
scroll to position [2, 2]
